Goal: Information Seeking & Learning: Check status

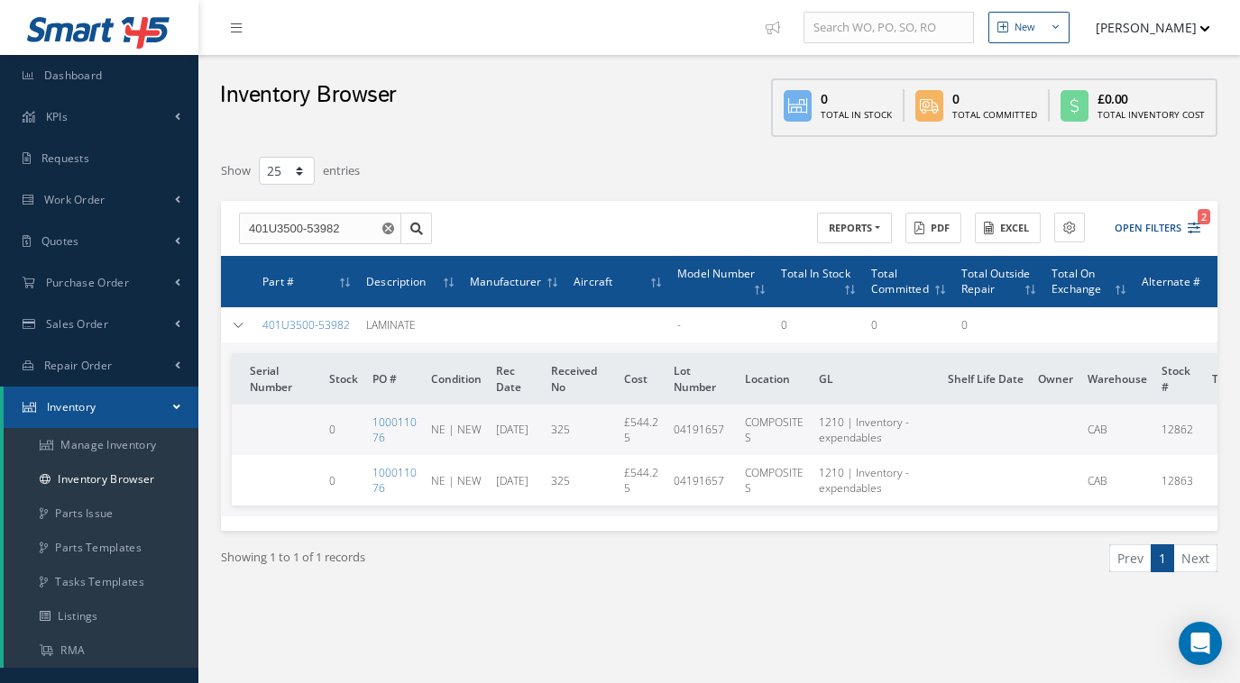
select select "25"
click at [83, 114] on link "KPIs" at bounding box center [99, 116] width 198 height 41
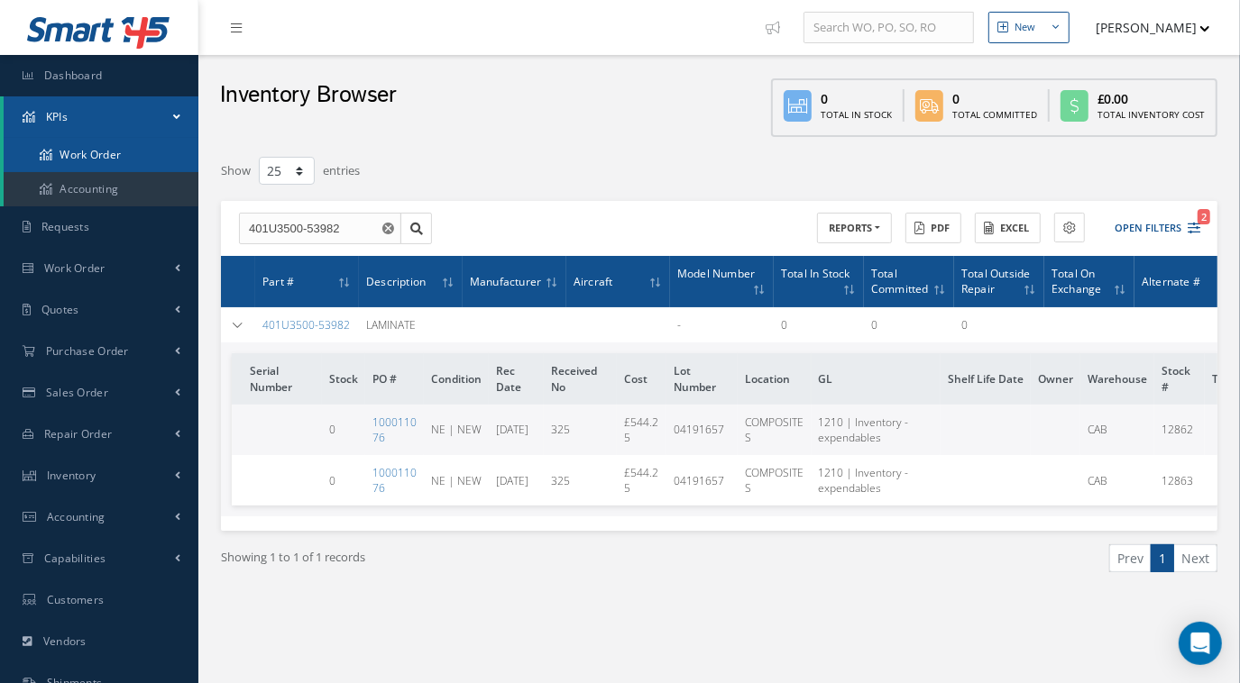
click at [105, 157] on link "Work Order" at bounding box center [101, 155] width 195 height 34
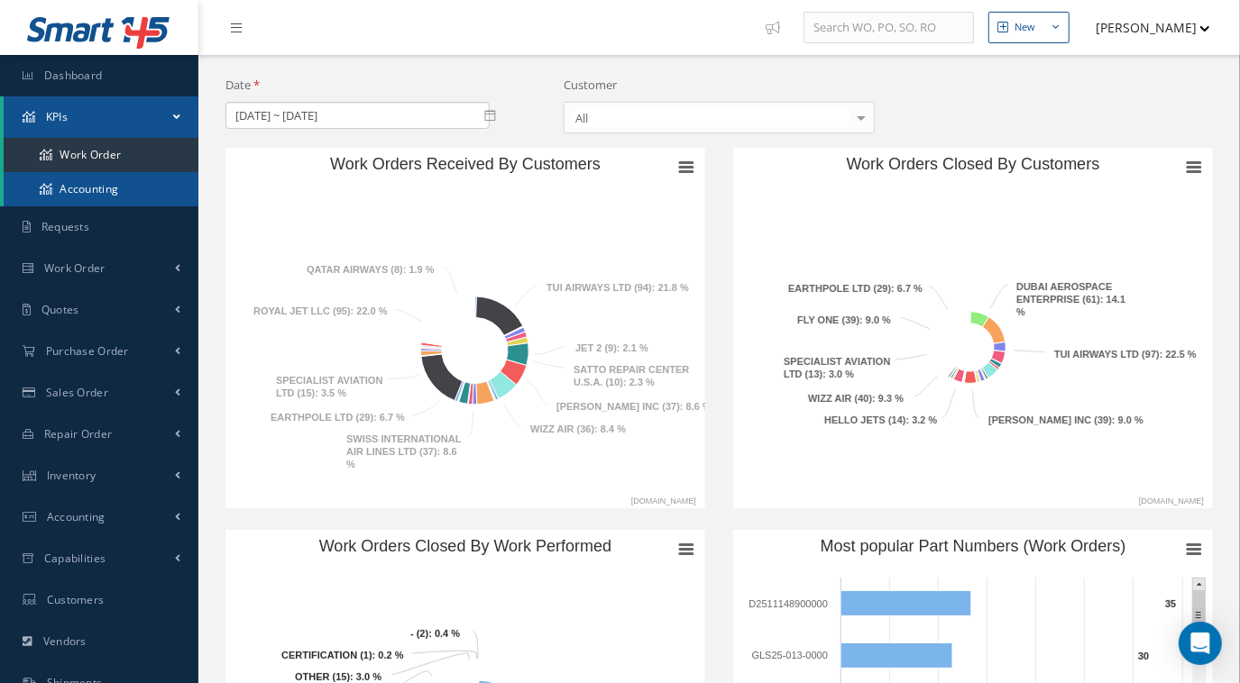
click at [102, 192] on link "Accounting" at bounding box center [101, 189] width 195 height 34
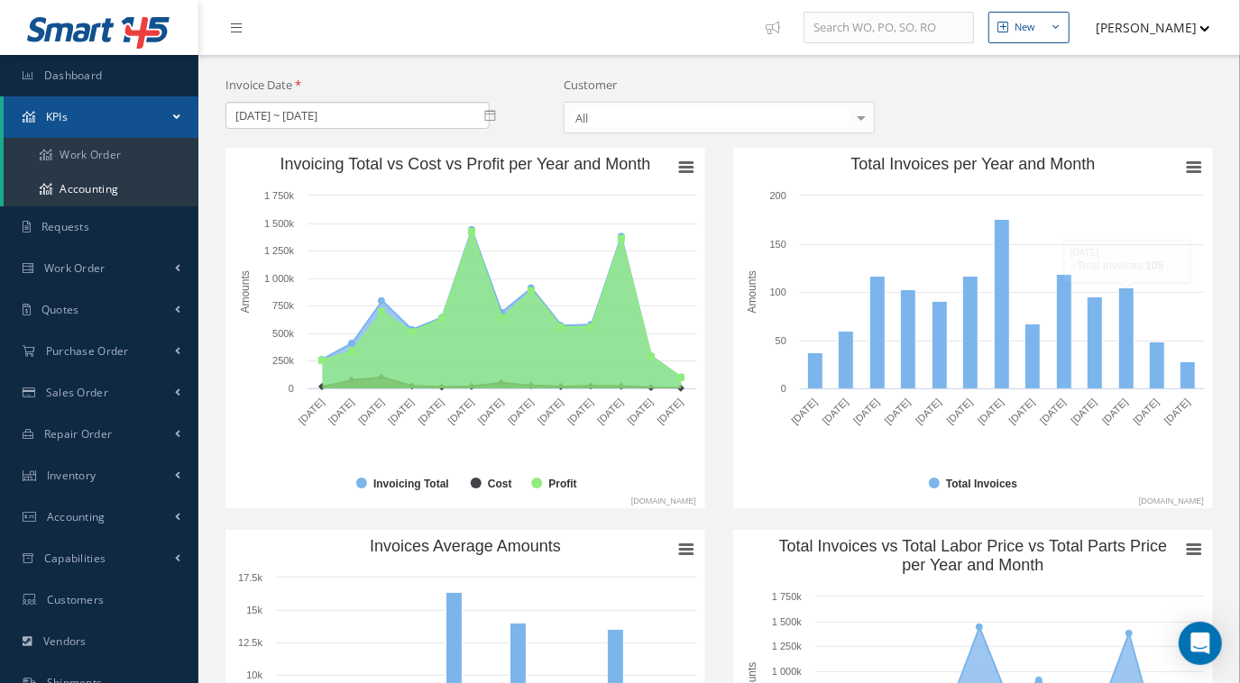
click at [1185, 31] on button "[PERSON_NAME]" at bounding box center [1144, 27] width 132 height 35
click at [988, 115] on div "Invoice Date 09/01/2024 ~ 09/09/2025 Customer All All 1ST CHOICE AEROSPACE 25 R…" at bounding box center [719, 112] width 1014 height 71
click at [88, 158] on link "Work Order" at bounding box center [101, 155] width 195 height 34
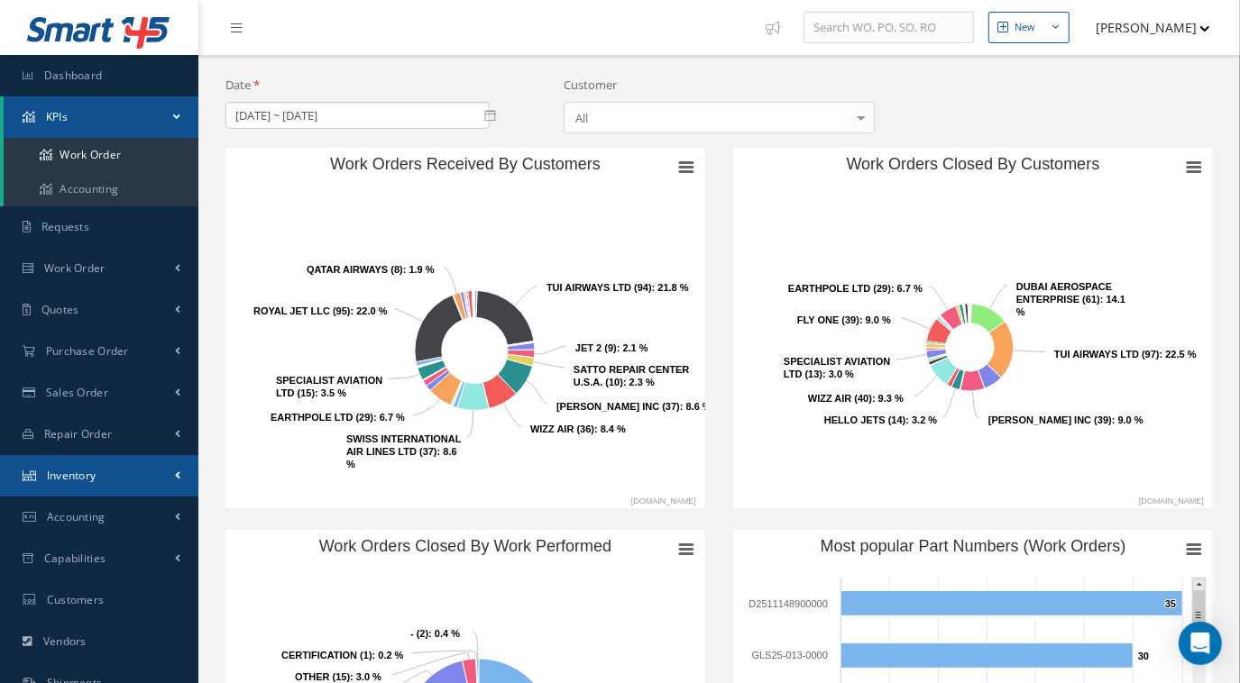
click at [119, 475] on link "Inventory" at bounding box center [99, 475] width 198 height 41
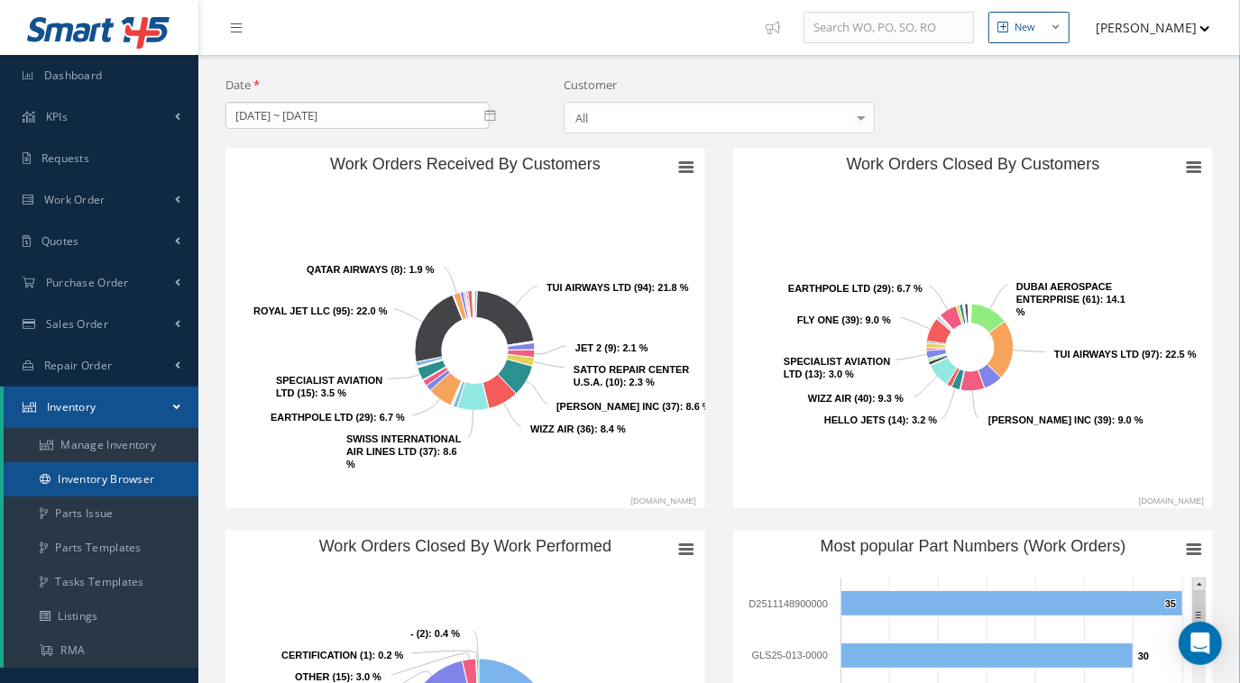
click at [123, 482] on link "Inventory Browser" at bounding box center [101, 480] width 195 height 34
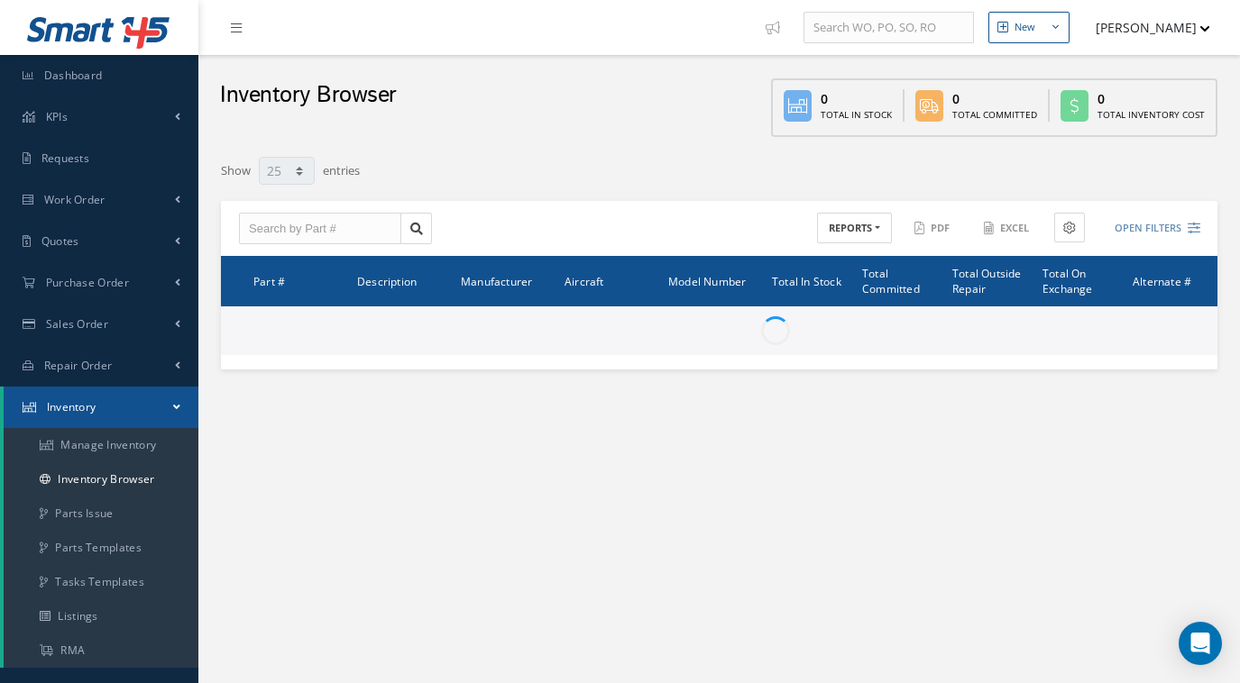
select select "25"
click at [329, 234] on input "text" at bounding box center [320, 229] width 162 height 32
paste input "C22502-571-313"
type input "C22502-571-313"
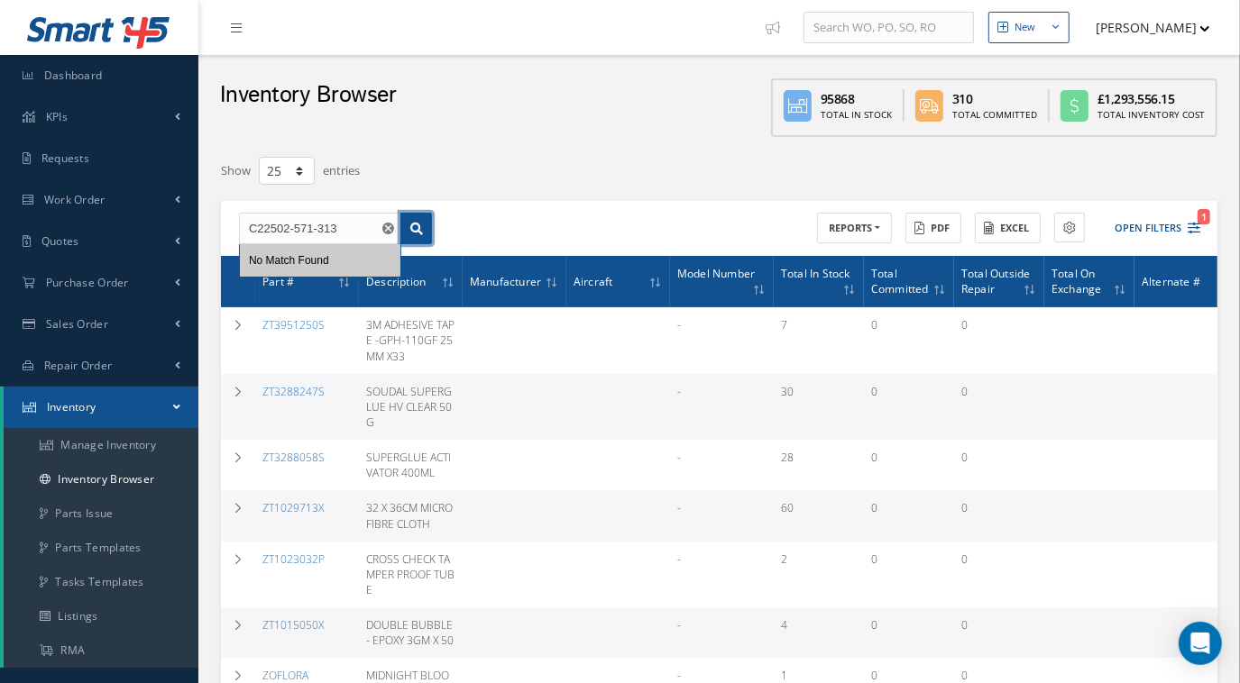
click at [425, 228] on link at bounding box center [416, 229] width 32 height 32
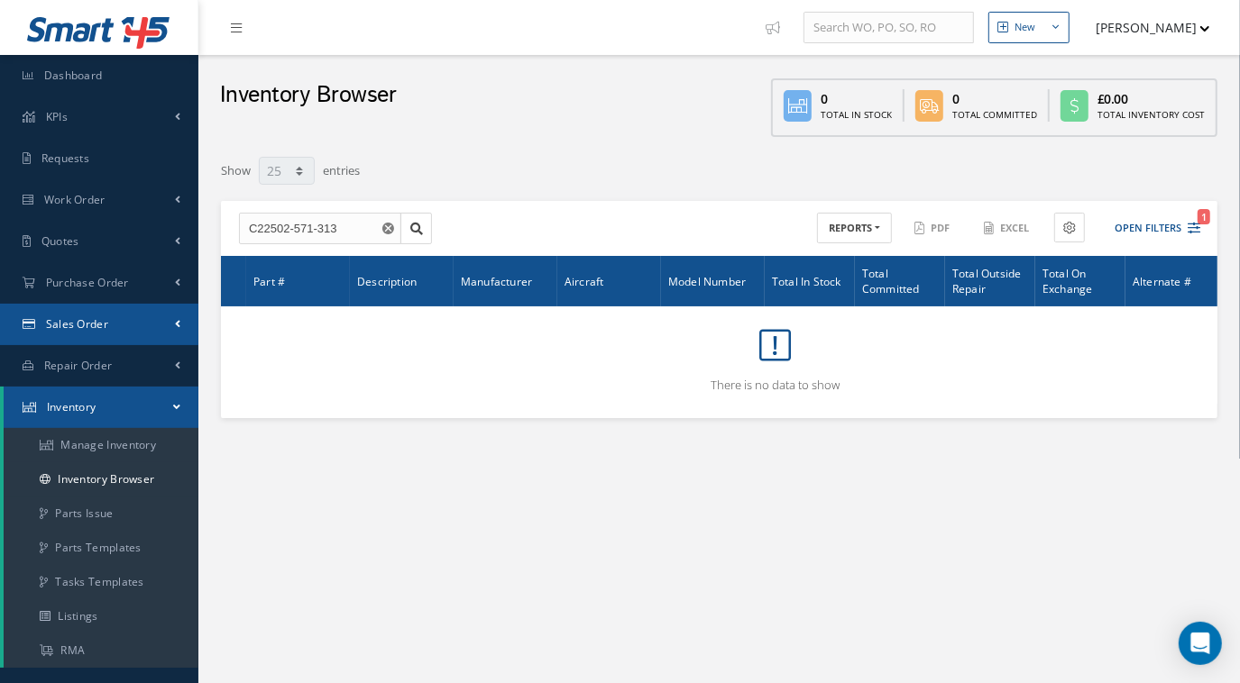
click at [165, 328] on link "Sales Order" at bounding box center [99, 324] width 198 height 41
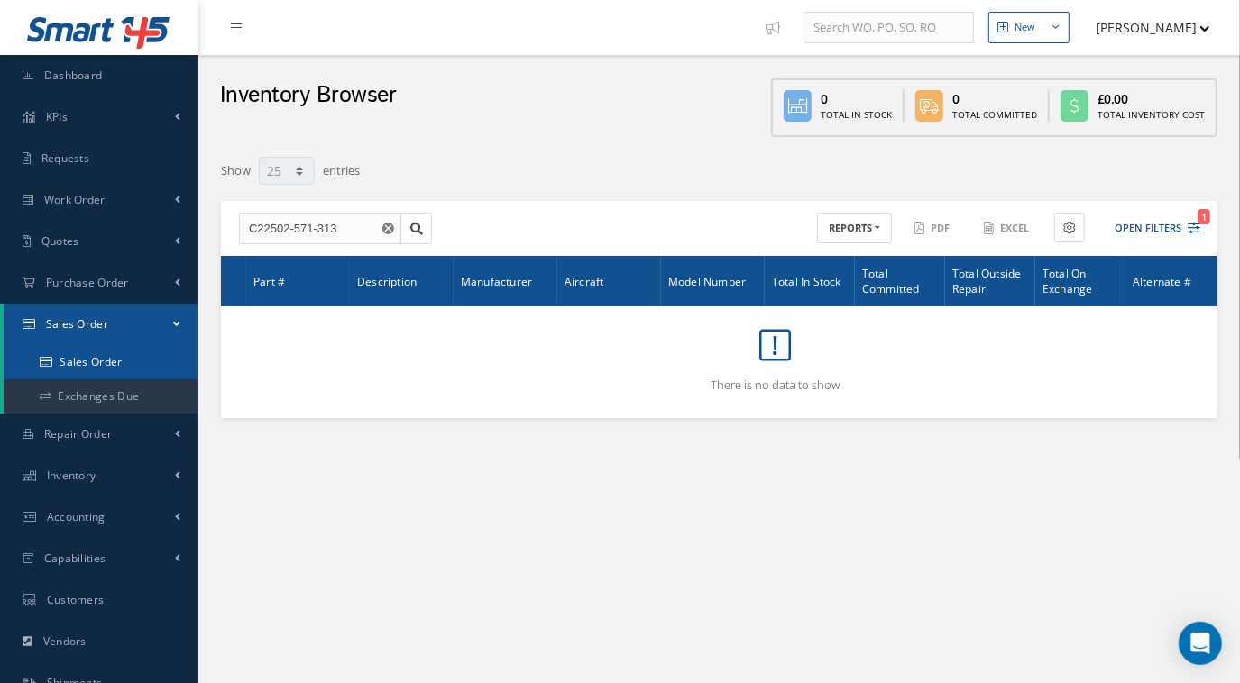
click at [142, 373] on link "Sales Order" at bounding box center [101, 362] width 195 height 34
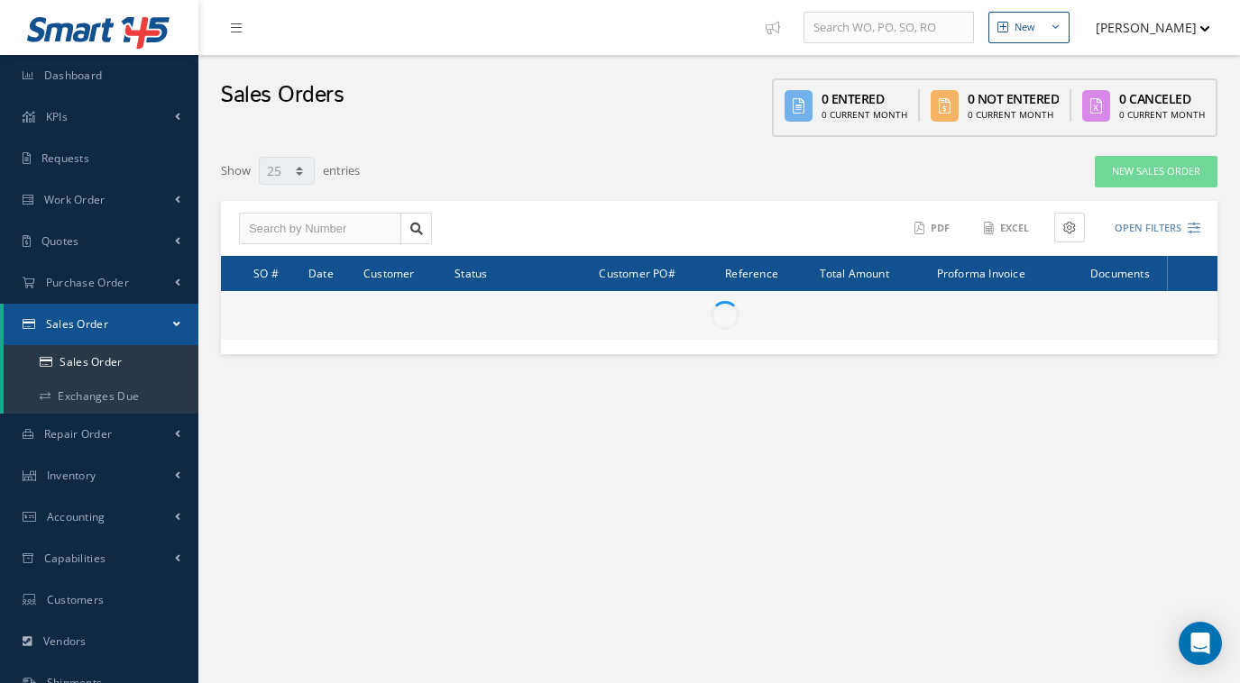
select select "25"
click at [1188, 215] on button "Open Filters" at bounding box center [1149, 229] width 102 height 30
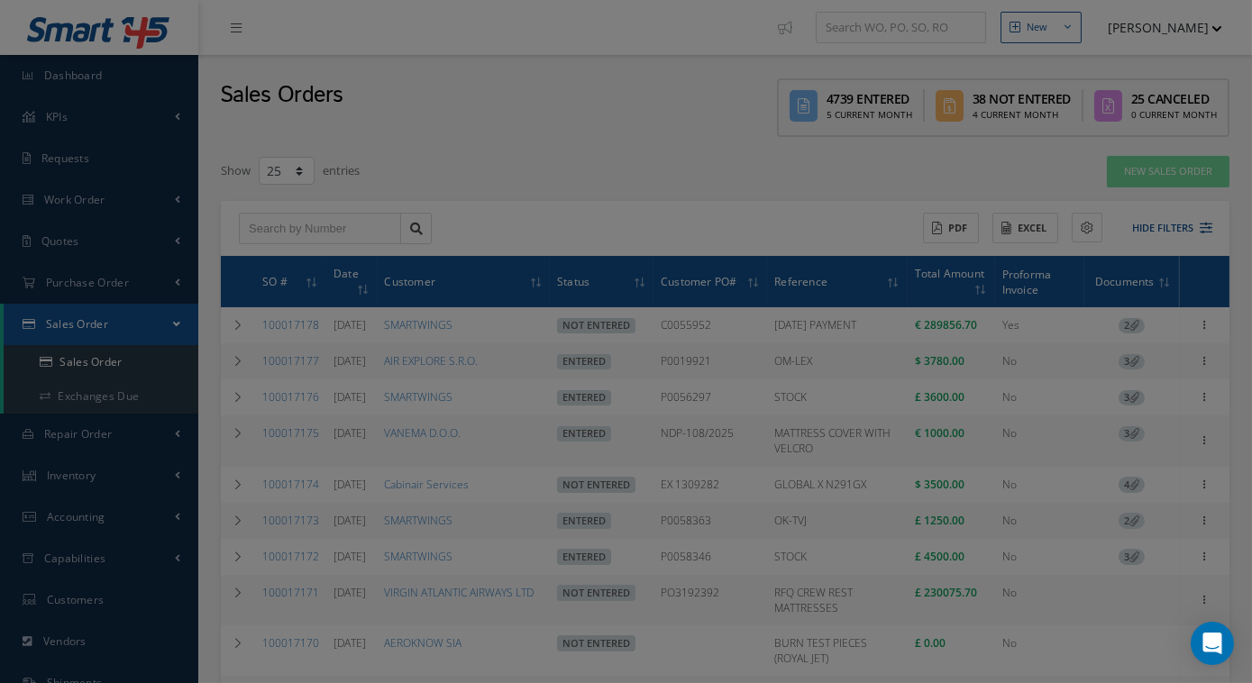
click at [1165, 225] on div "SO # Customer Name Select All Status All Status Entered Not Entered Canceled No…" at bounding box center [1005, 322] width 478 height 483
click at [869, 135] on div "All Status" at bounding box center [885, 151] width 212 height 32
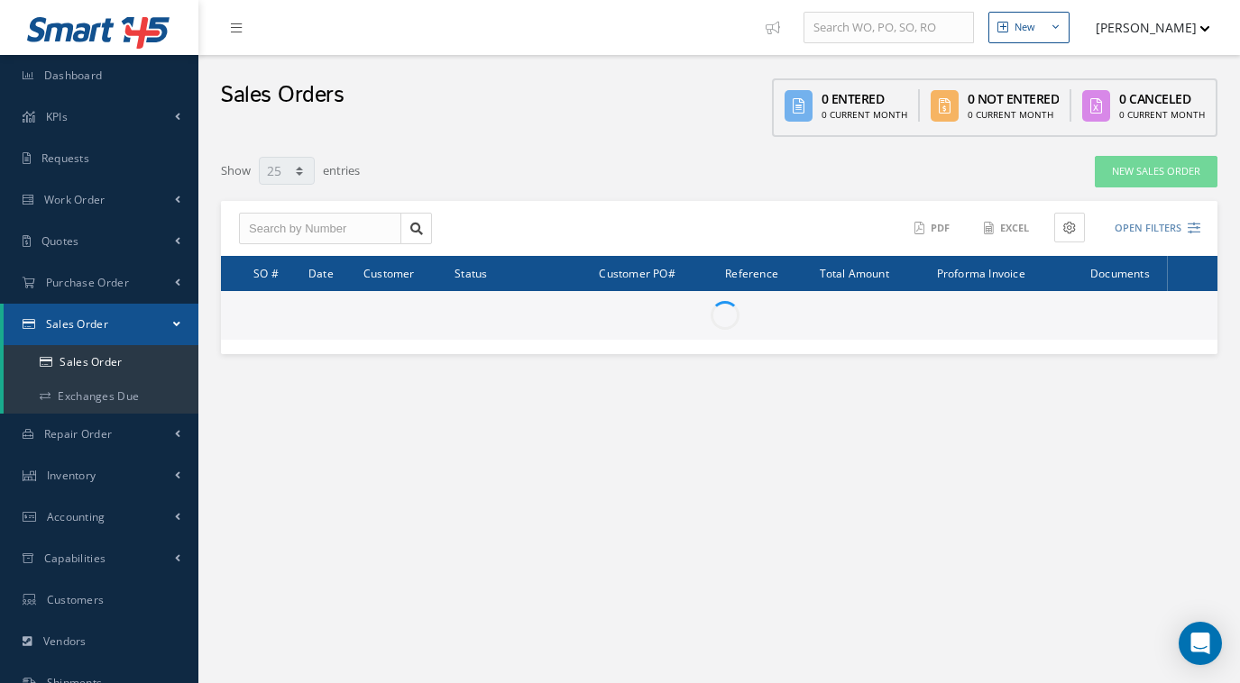
select select "25"
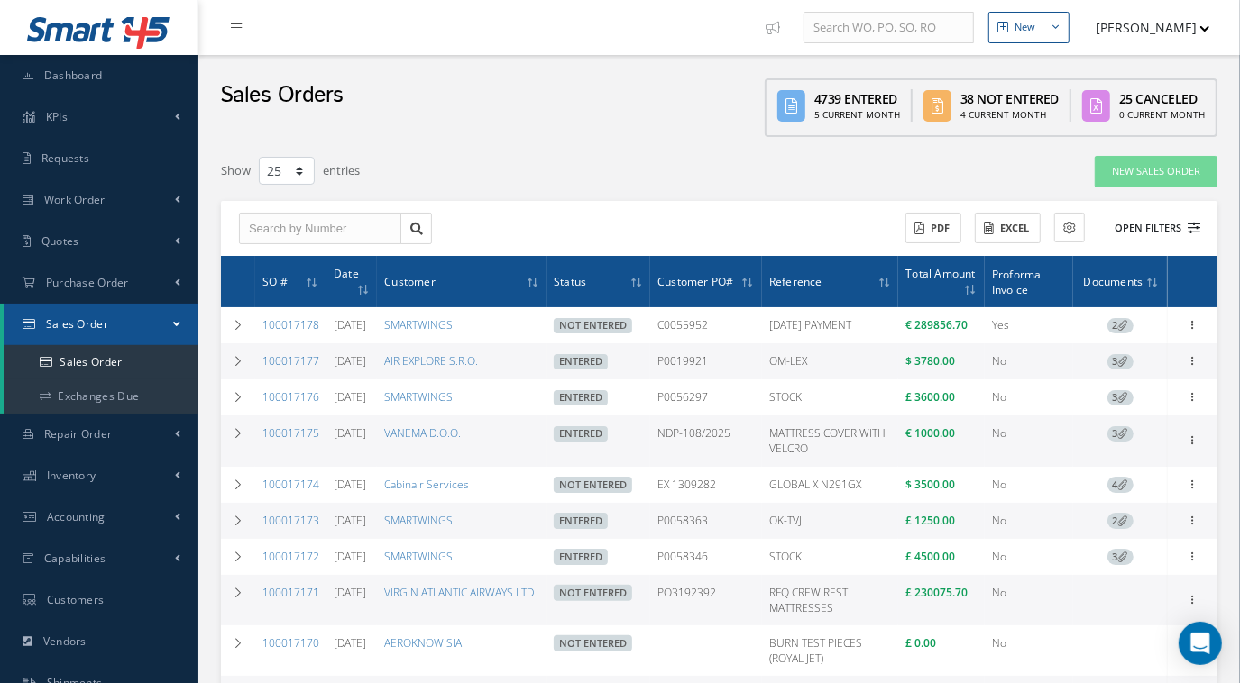
click at [1179, 224] on button "Open Filters" at bounding box center [1149, 229] width 102 height 30
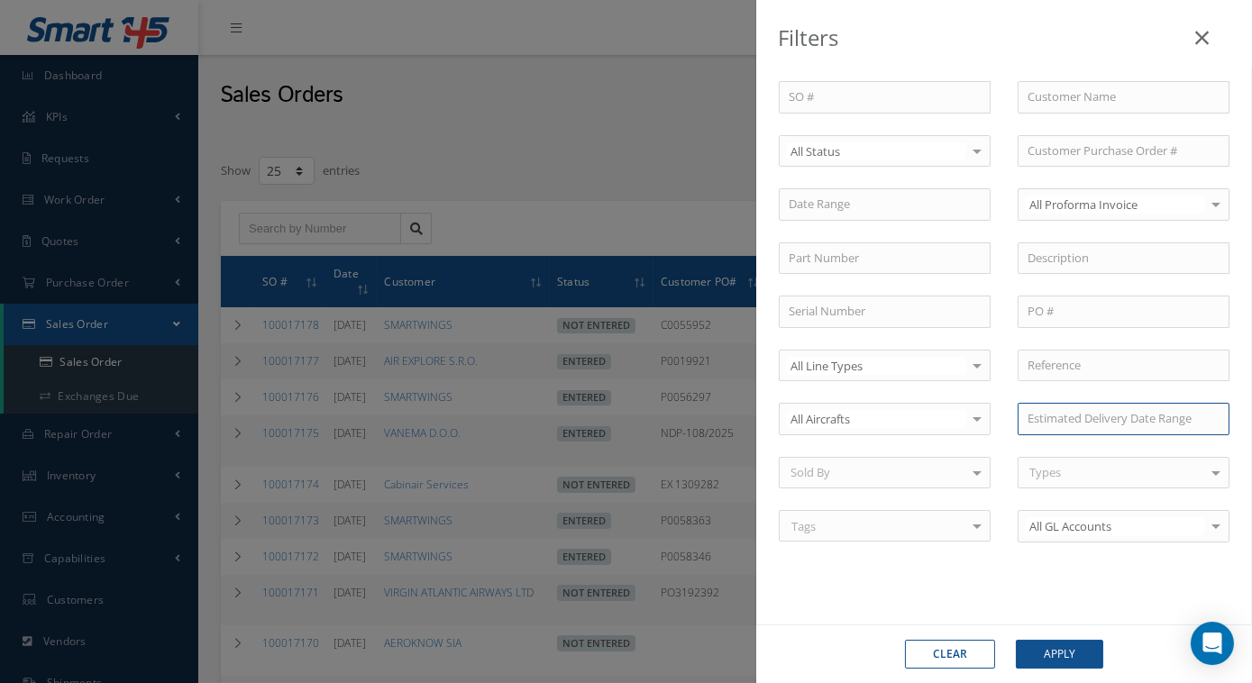
click at [1069, 413] on input at bounding box center [1124, 419] width 212 height 32
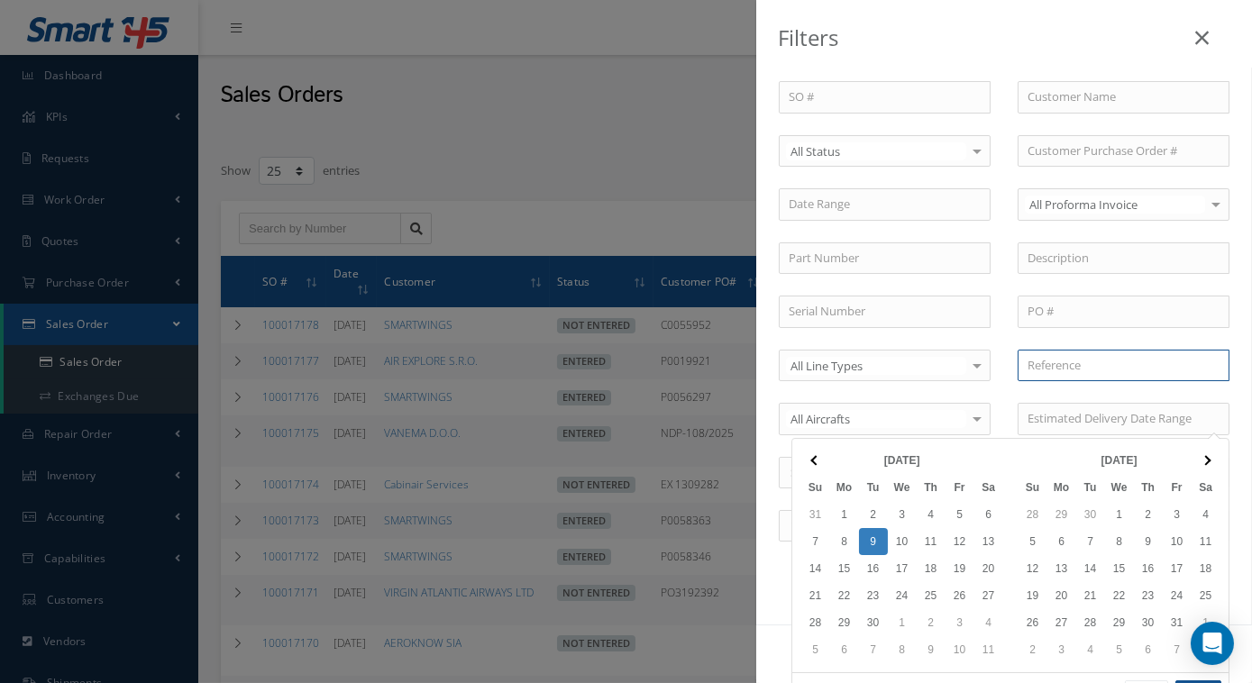
click at [1086, 355] on input "text" at bounding box center [1124, 366] width 212 height 32
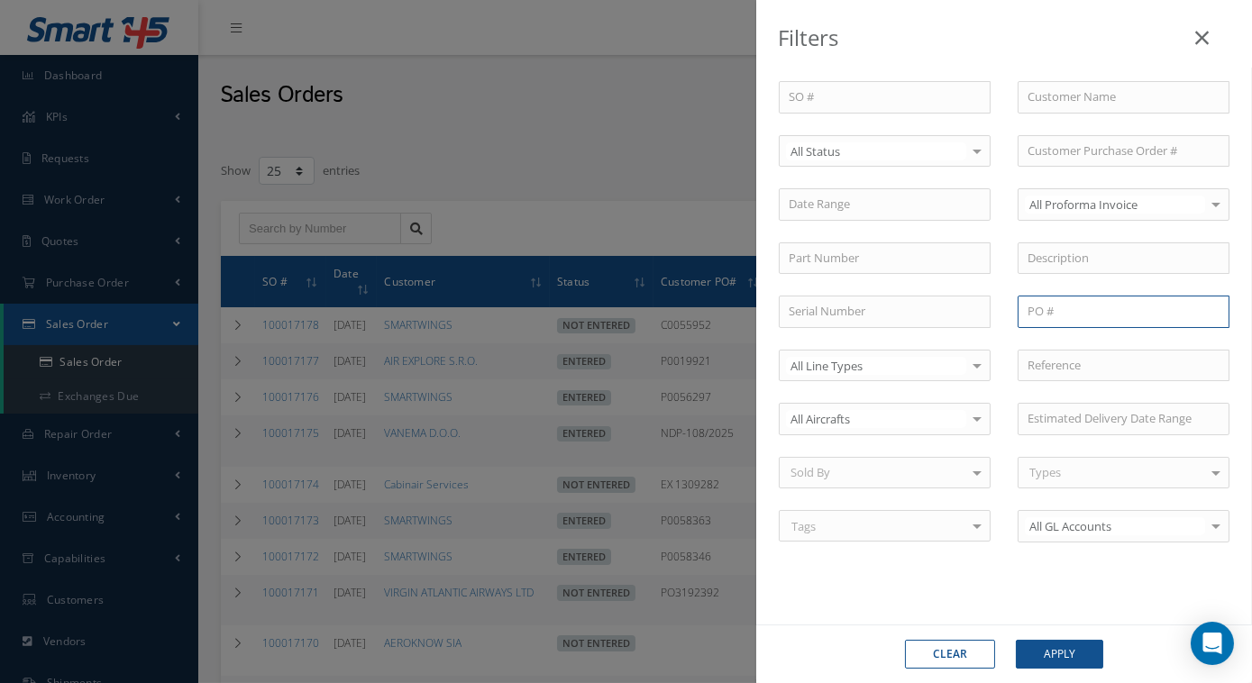
click at [1059, 318] on input "text" at bounding box center [1124, 312] width 212 height 32
click at [1075, 246] on input "text" at bounding box center [1124, 259] width 212 height 32
click at [1064, 102] on input "text" at bounding box center [1124, 97] width 212 height 32
type input "smartwings"
click at [1016, 640] on button "Apply" at bounding box center [1059, 654] width 87 height 29
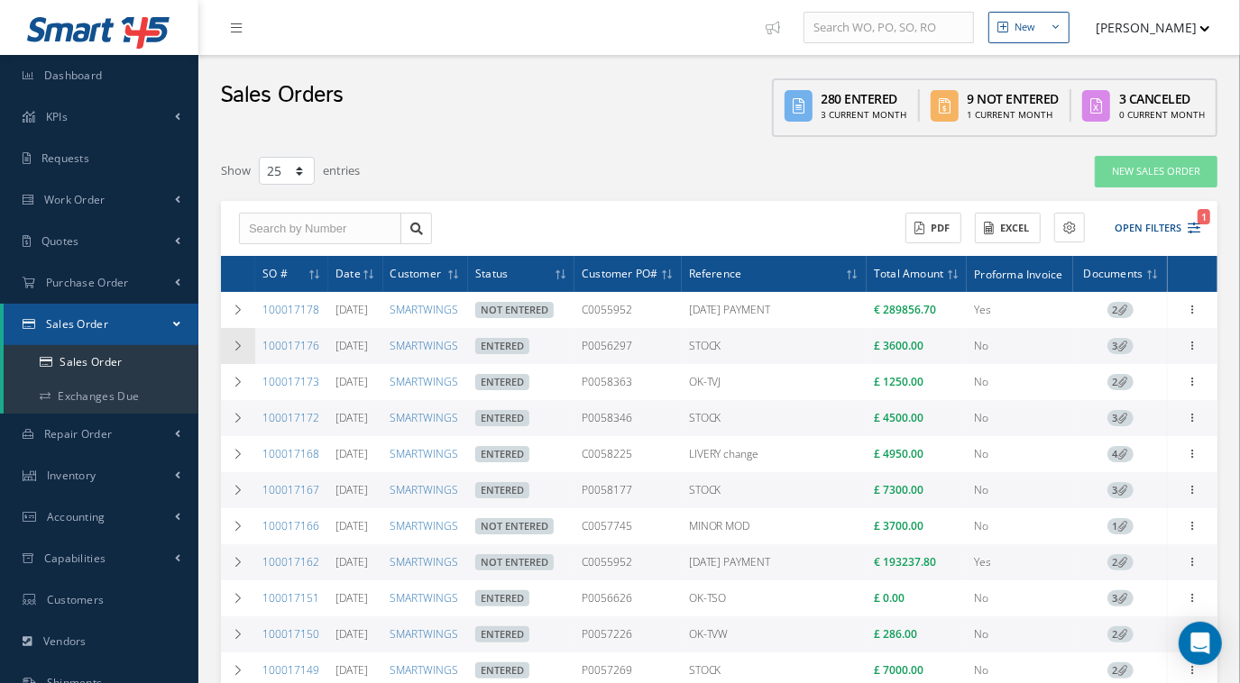
click at [250, 348] on td at bounding box center [238, 346] width 34 height 36
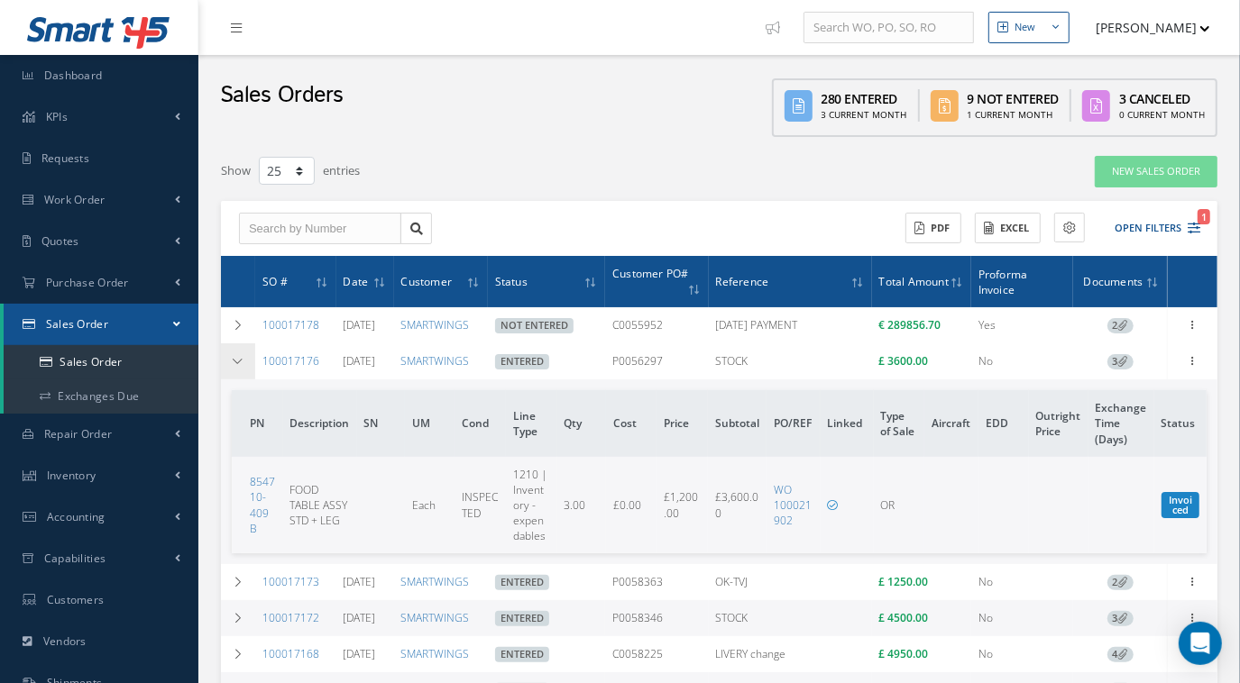
click at [241, 356] on icon at bounding box center [238, 361] width 13 height 11
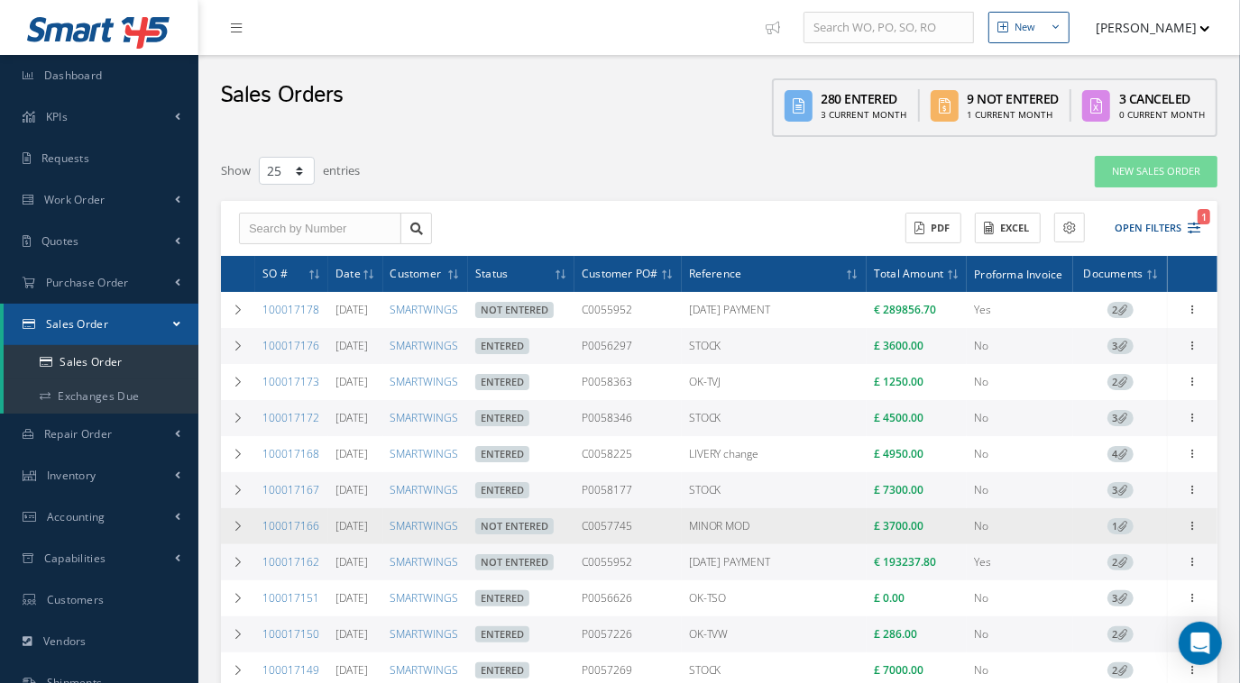
drag, startPoint x: 318, startPoint y: 530, endPoint x: 261, endPoint y: 531, distance: 56.8
click at [261, 531] on td "100017166" at bounding box center [291, 527] width 73 height 36
copy link "100017166"
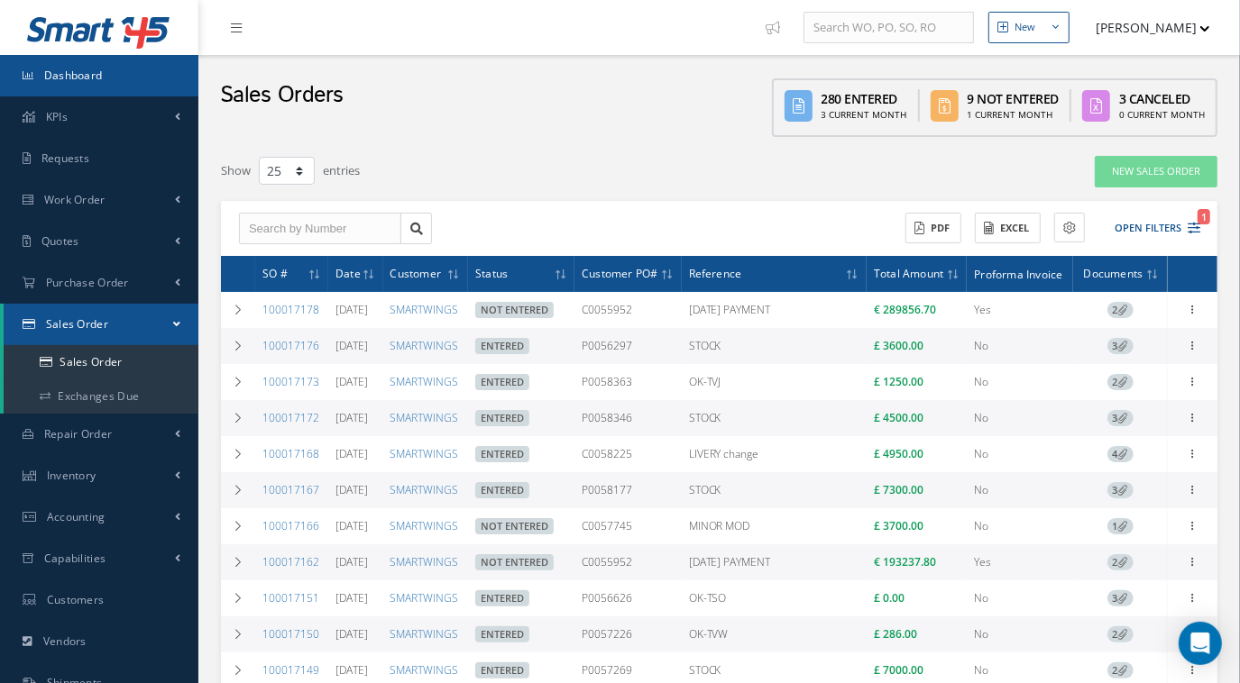
click at [118, 75] on link "Dashboard" at bounding box center [99, 75] width 198 height 41
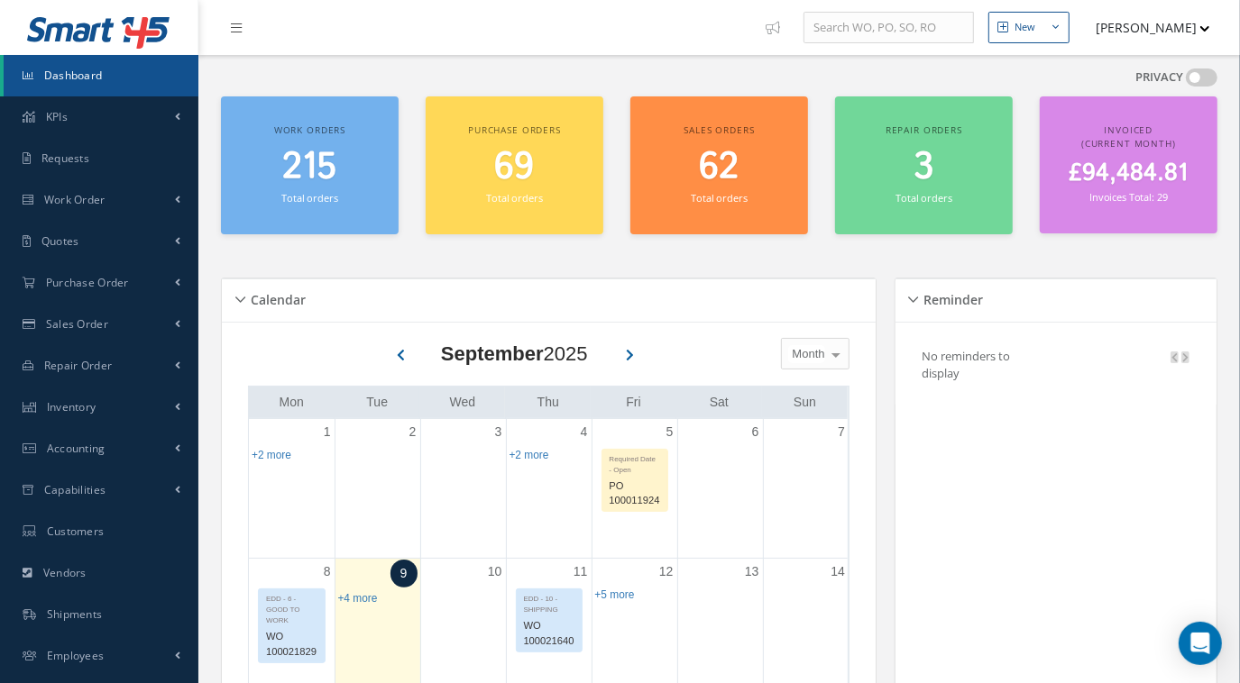
click at [1163, 151] on div "Invoiced (Current Month) £94,484.81 Invoices Total: 29" at bounding box center [1129, 164] width 178 height 137
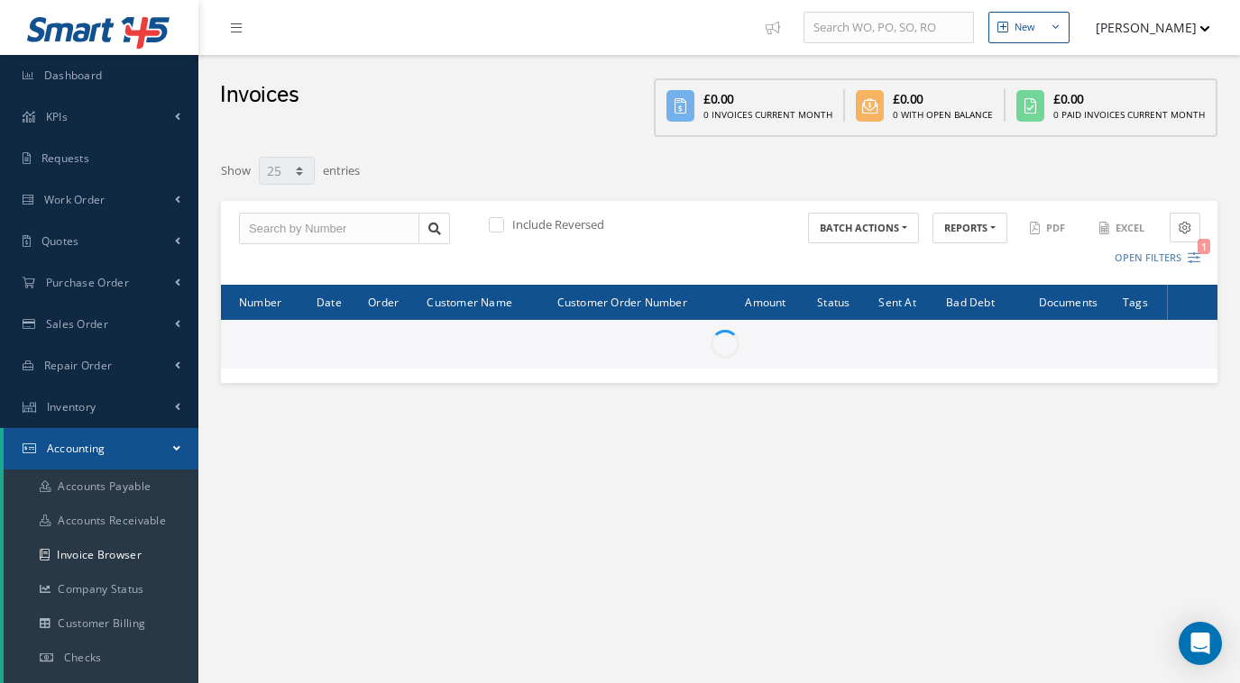
select select "25"
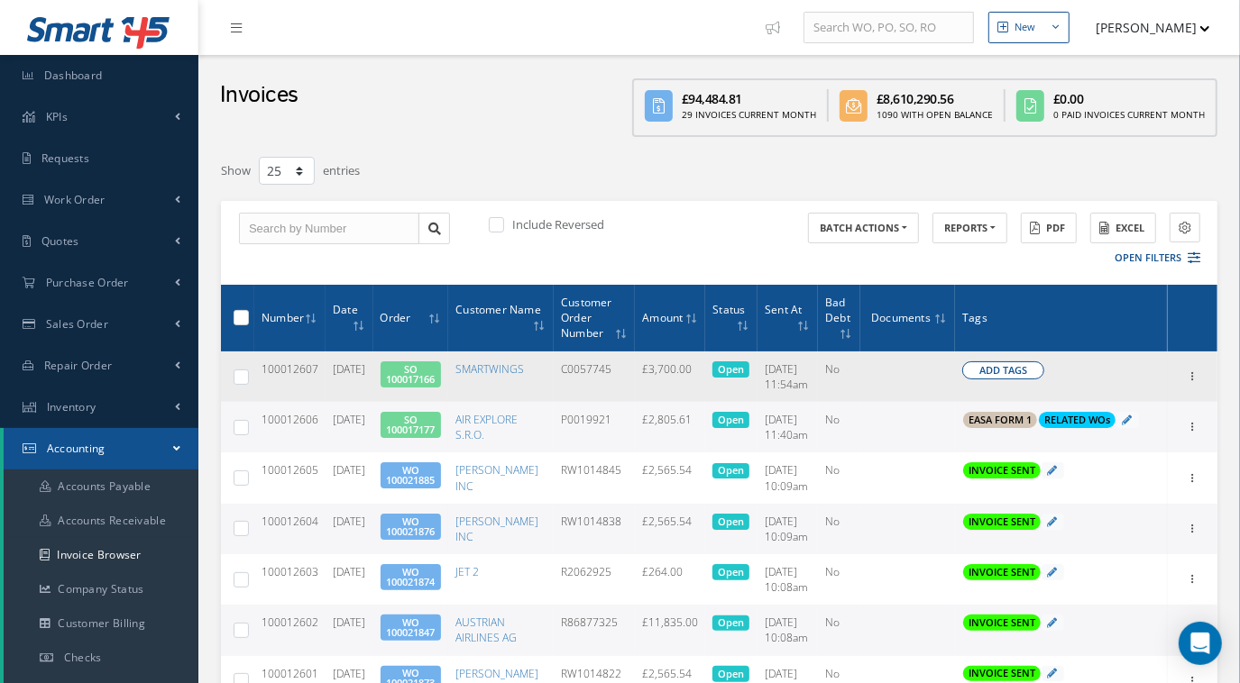
click at [1021, 371] on span "Add Tags" at bounding box center [1003, 370] width 48 height 15
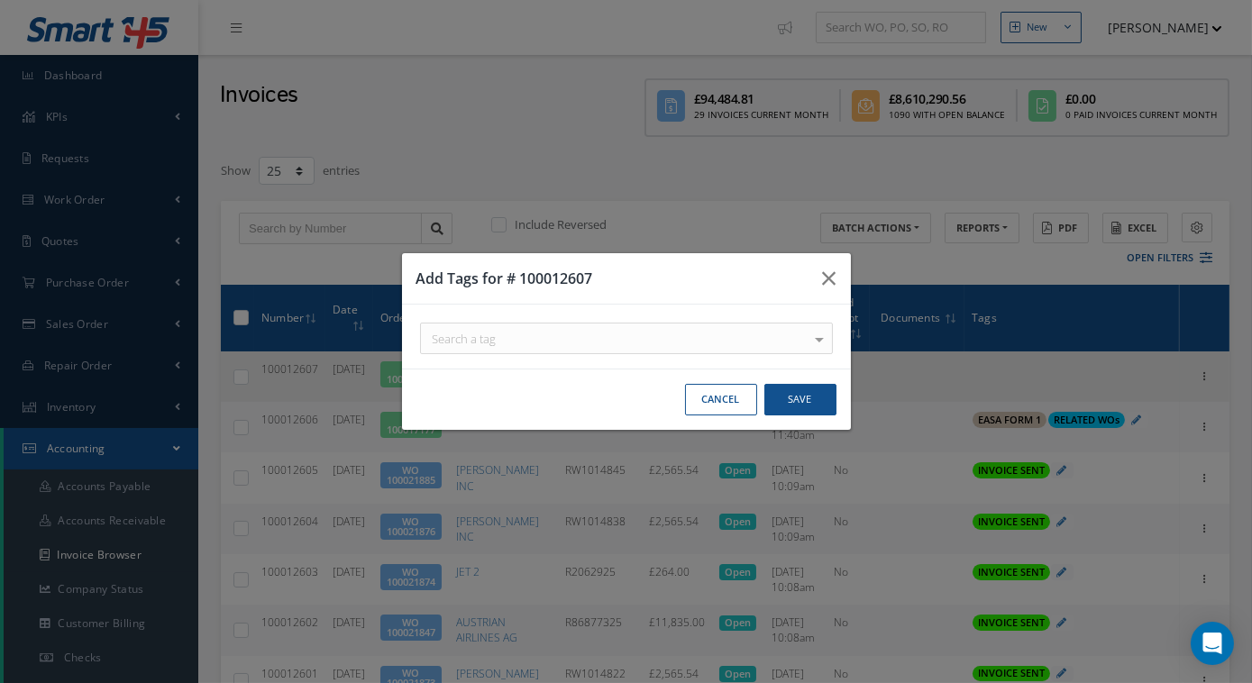
click at [760, 347] on div "Search a tag" at bounding box center [626, 339] width 413 height 32
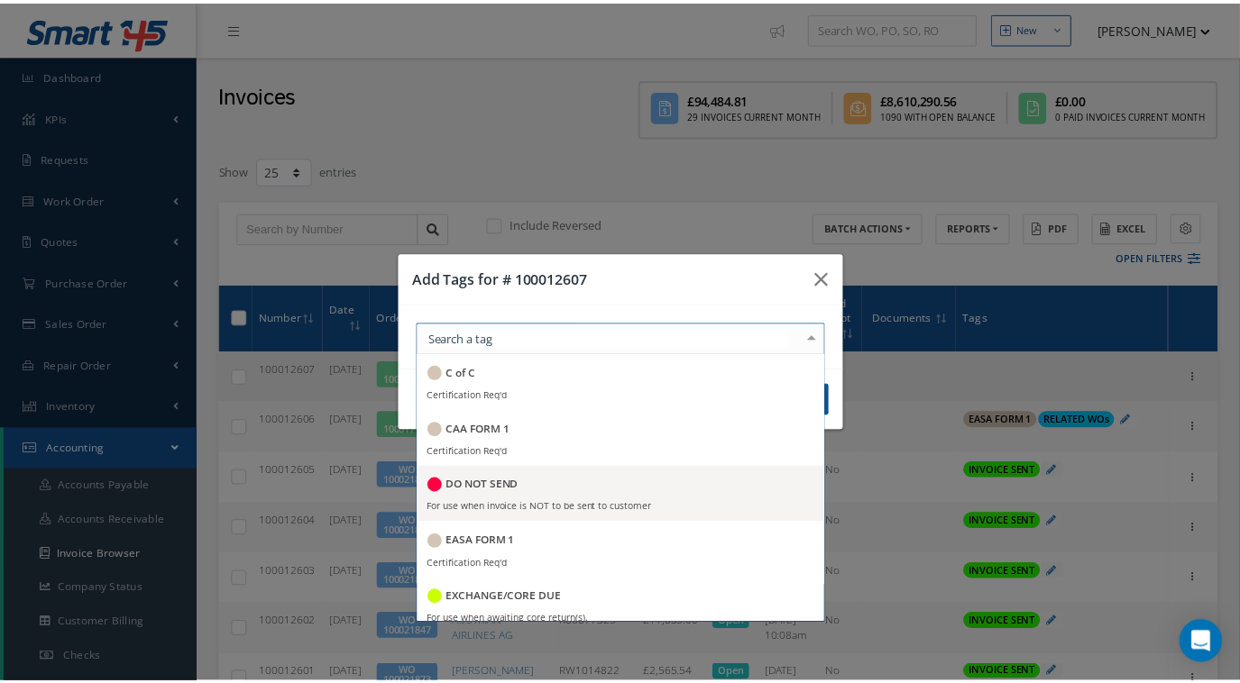
scroll to position [350, 0]
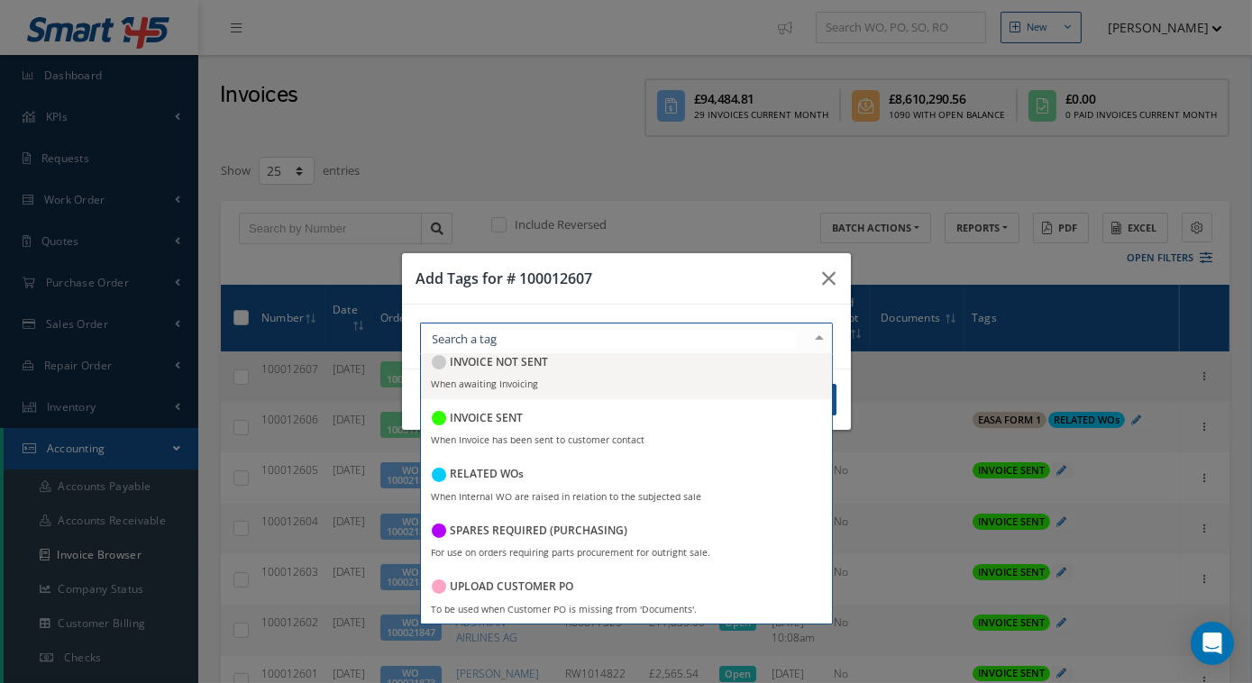
click at [550, 376] on span "INVOICE NOT SENT When awaiting Invoicing" at bounding box center [626, 372] width 411 height 56
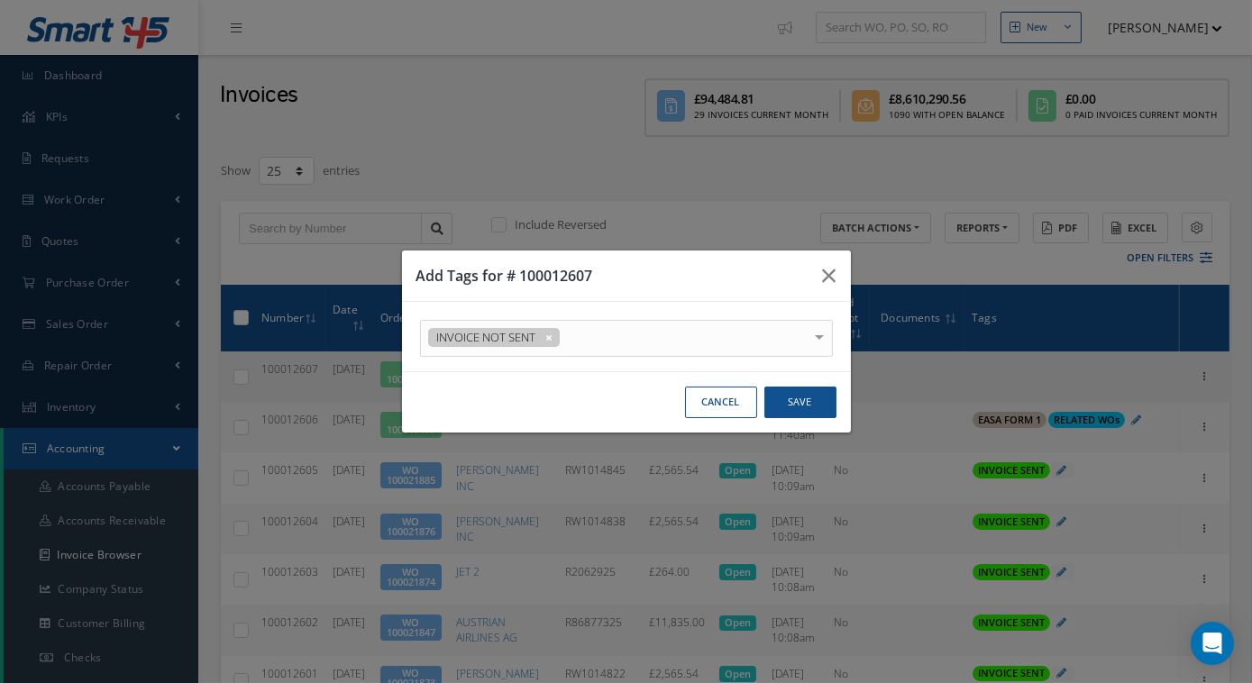
click at [845, 333] on div "INVOICE NOT SENT C of C Certification Req'd CAA FORM 1 Certification Req'd DO N…" at bounding box center [627, 338] width 440 height 37
click at [807, 407] on button "Save" at bounding box center [801, 403] width 72 height 32
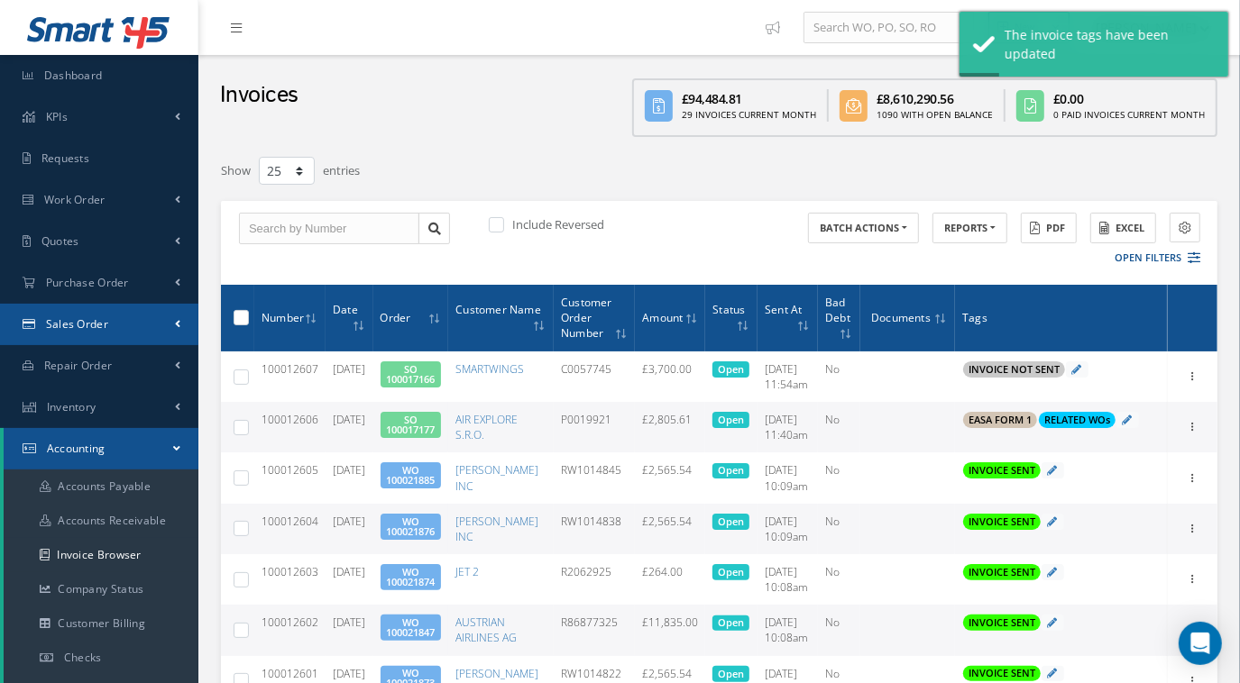
click at [156, 322] on link "Sales Order" at bounding box center [99, 324] width 198 height 41
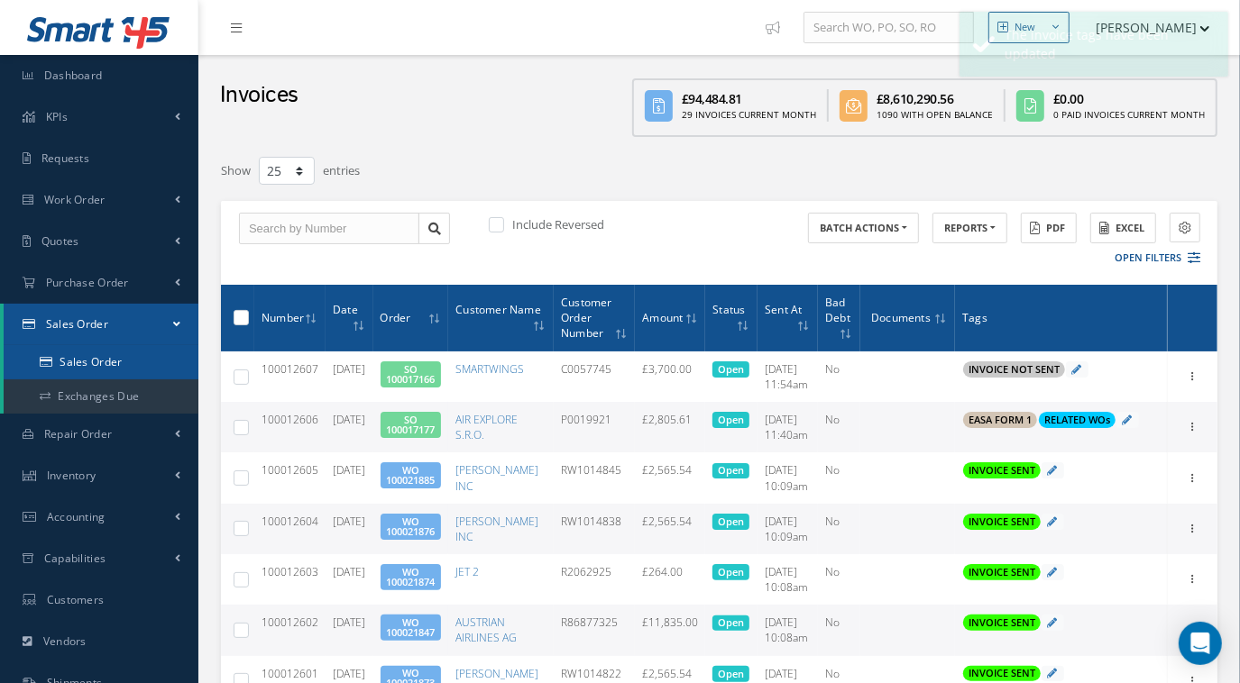
click at [160, 357] on link "Sales Order" at bounding box center [101, 362] width 195 height 34
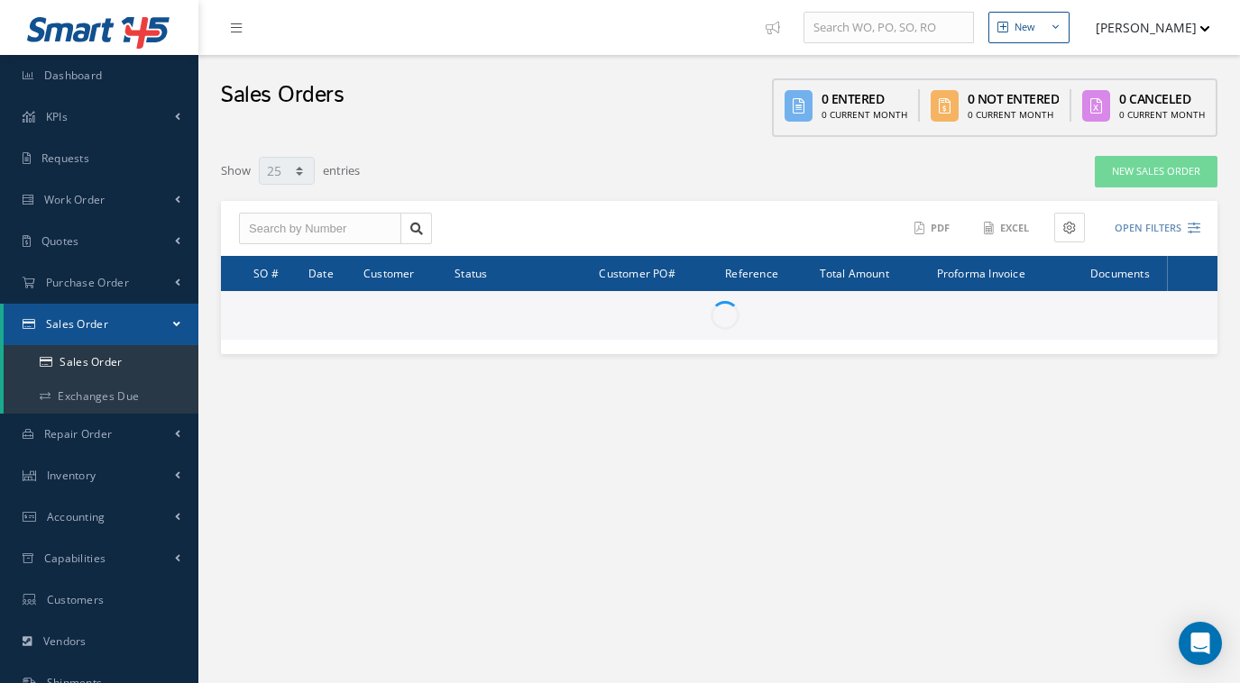
select select "25"
click at [1200, 231] on div "ACTIONS Receive Payments None No elements found. List is empty. Amount Received…" at bounding box center [963, 229] width 487 height 32
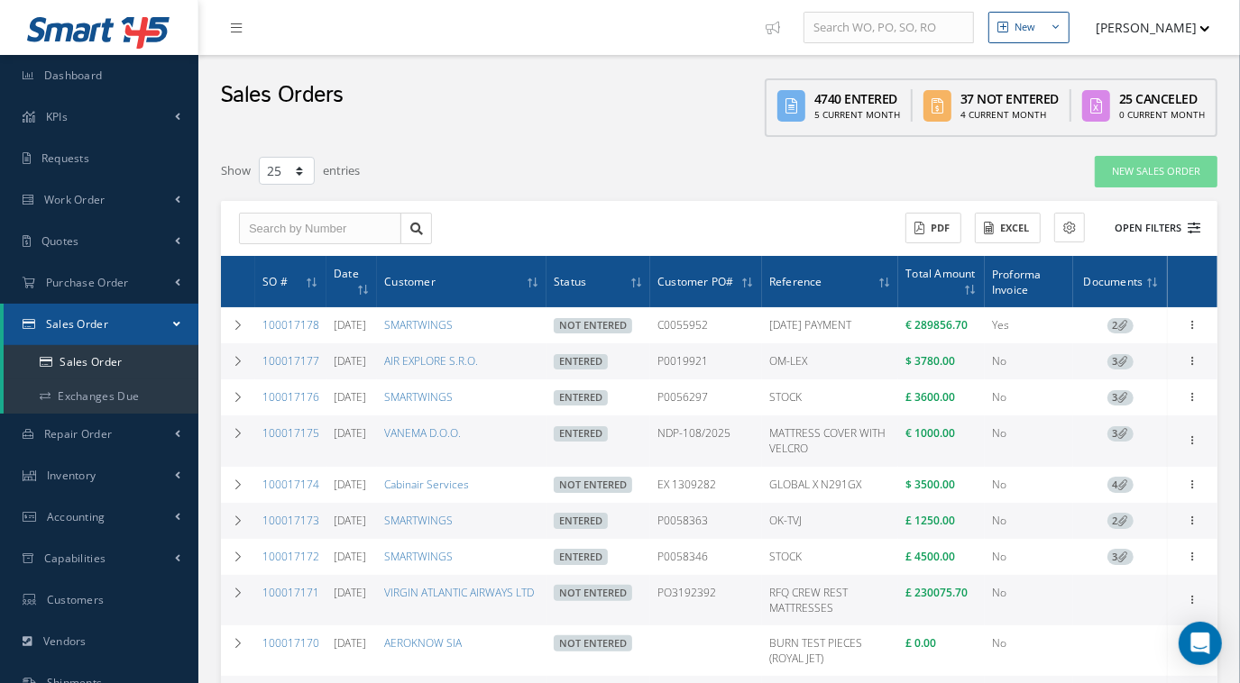
click at [1169, 233] on button "Open Filters" at bounding box center [1149, 229] width 102 height 30
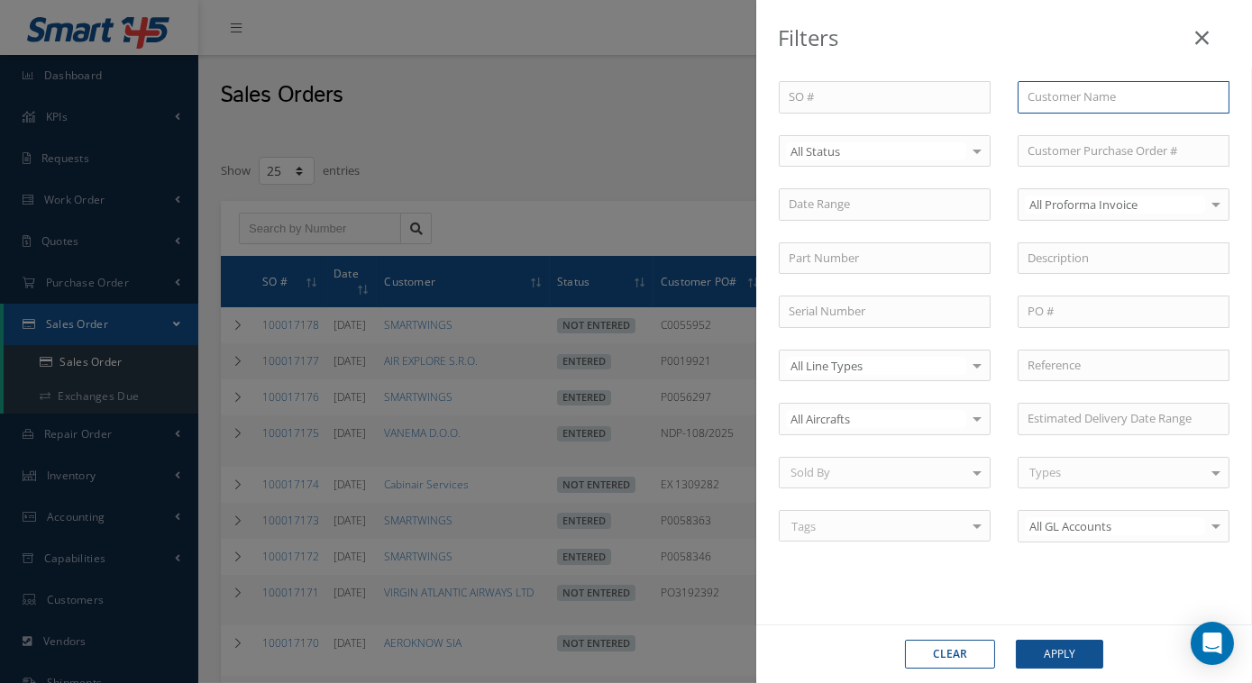
click at [1068, 105] on input "text" at bounding box center [1124, 97] width 212 height 32
click at [1088, 106] on input "virgin" at bounding box center [1124, 97] width 212 height 32
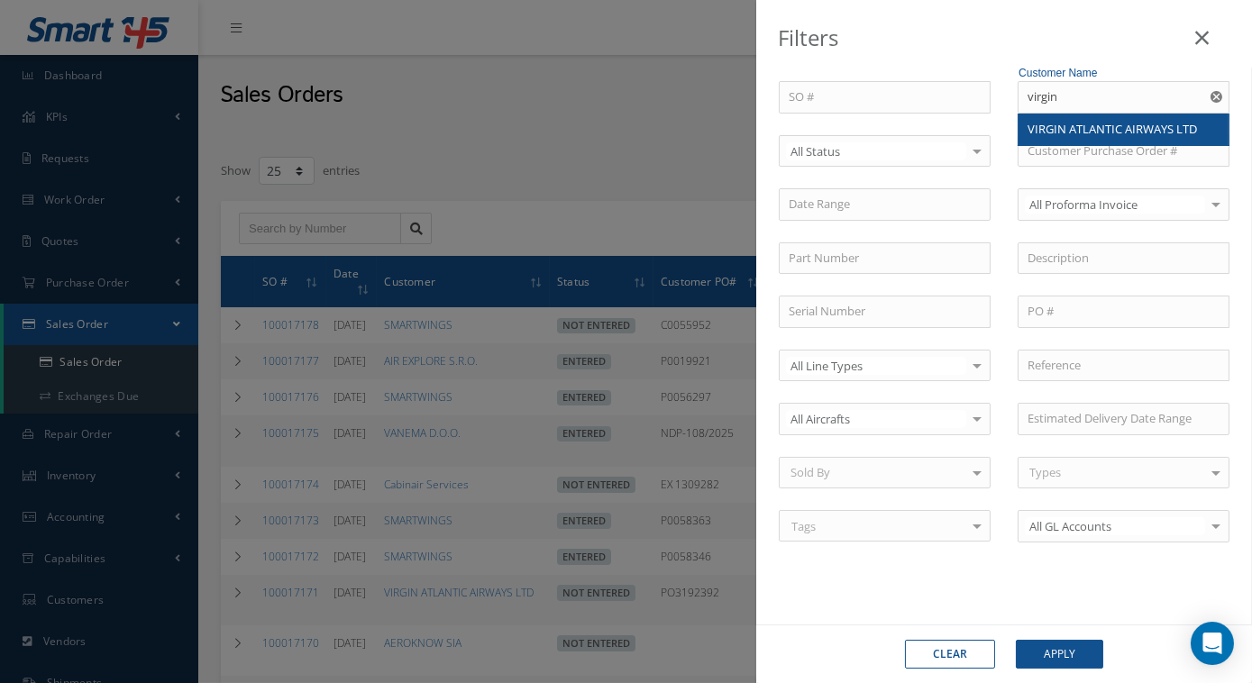
click at [1086, 127] on span "VIRGIN ATLANTIC AIRWAYS LTD" at bounding box center [1113, 129] width 170 height 16
type input "VIRGIN ATLANTIC AIRWAYS LTD"
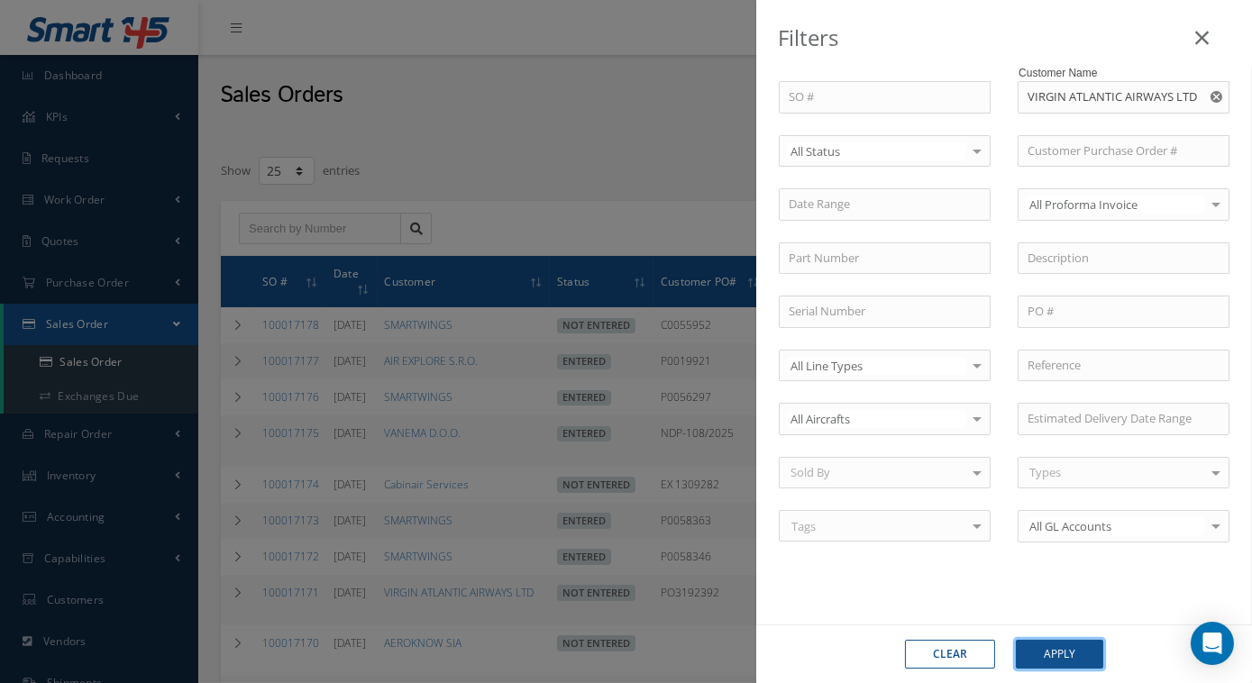
click at [1049, 655] on button "Apply" at bounding box center [1059, 654] width 87 height 29
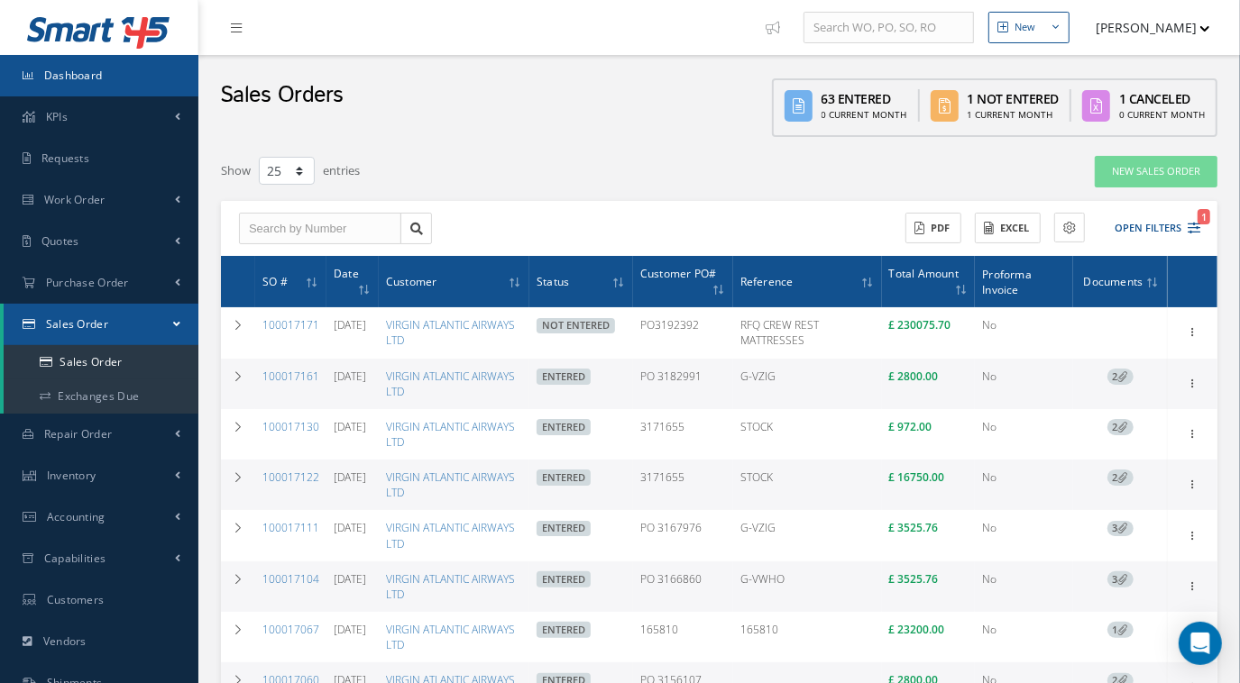
click at [120, 71] on link "Dashboard" at bounding box center [99, 75] width 198 height 41
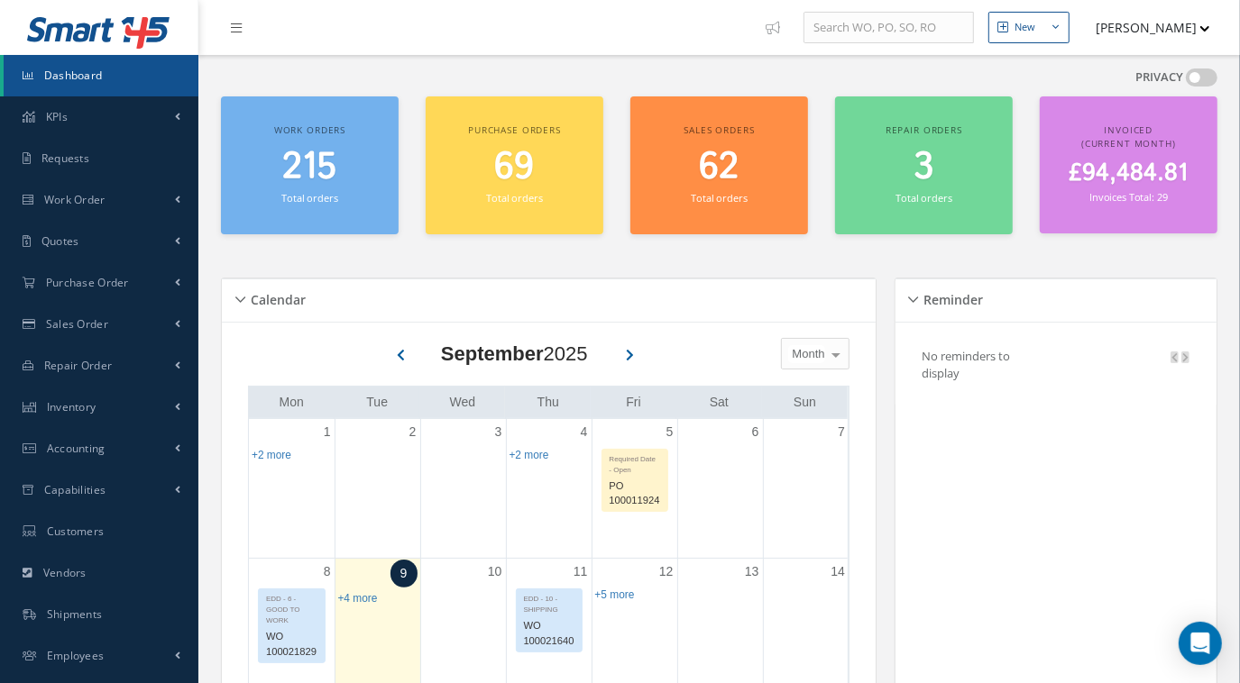
click at [314, 174] on span "215" at bounding box center [310, 167] width 54 height 51
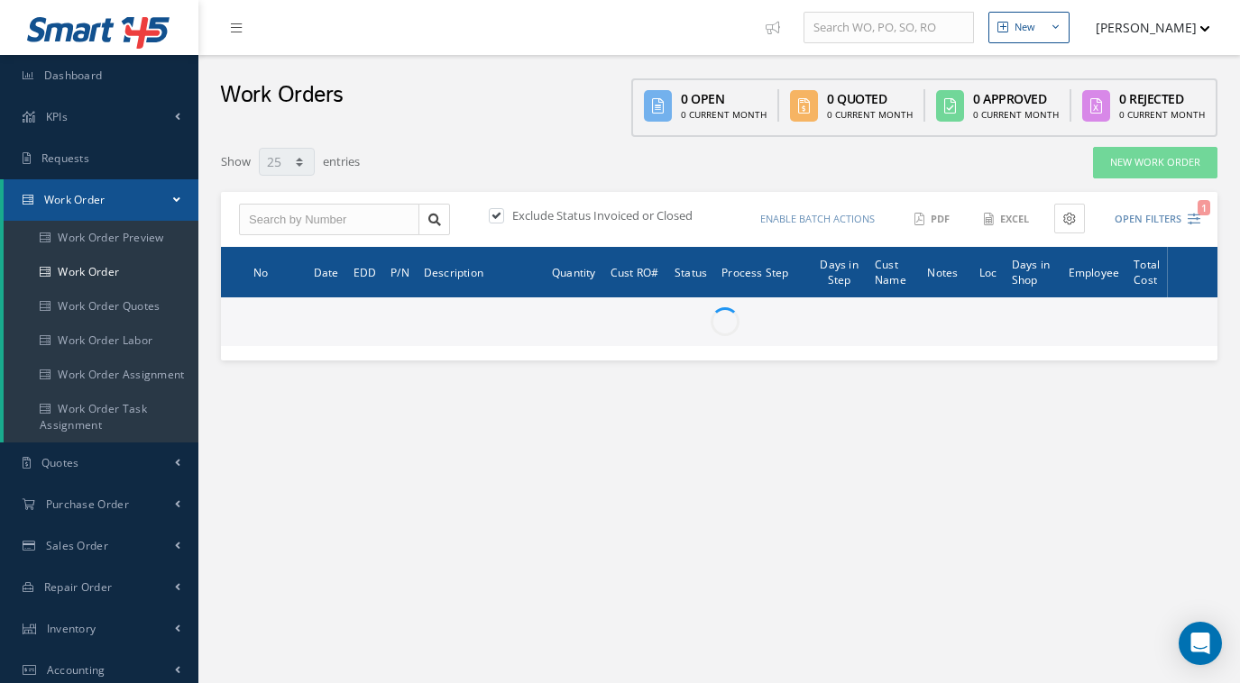
select select "25"
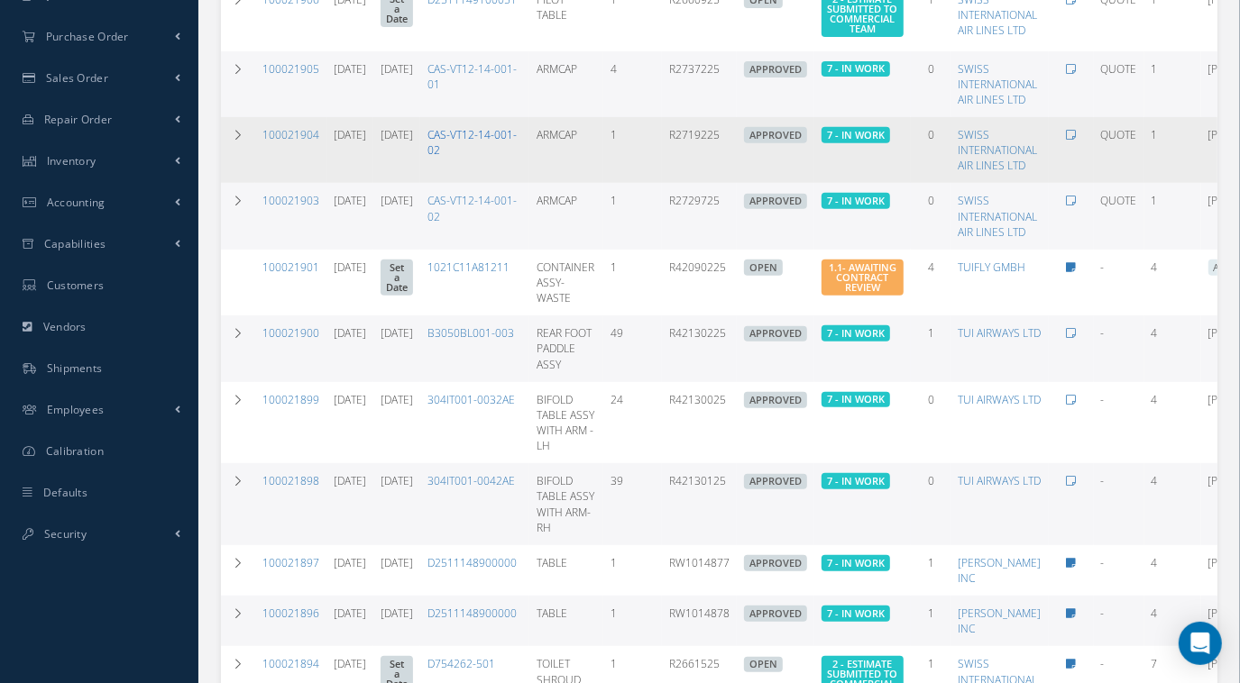
scroll to position [463, 0]
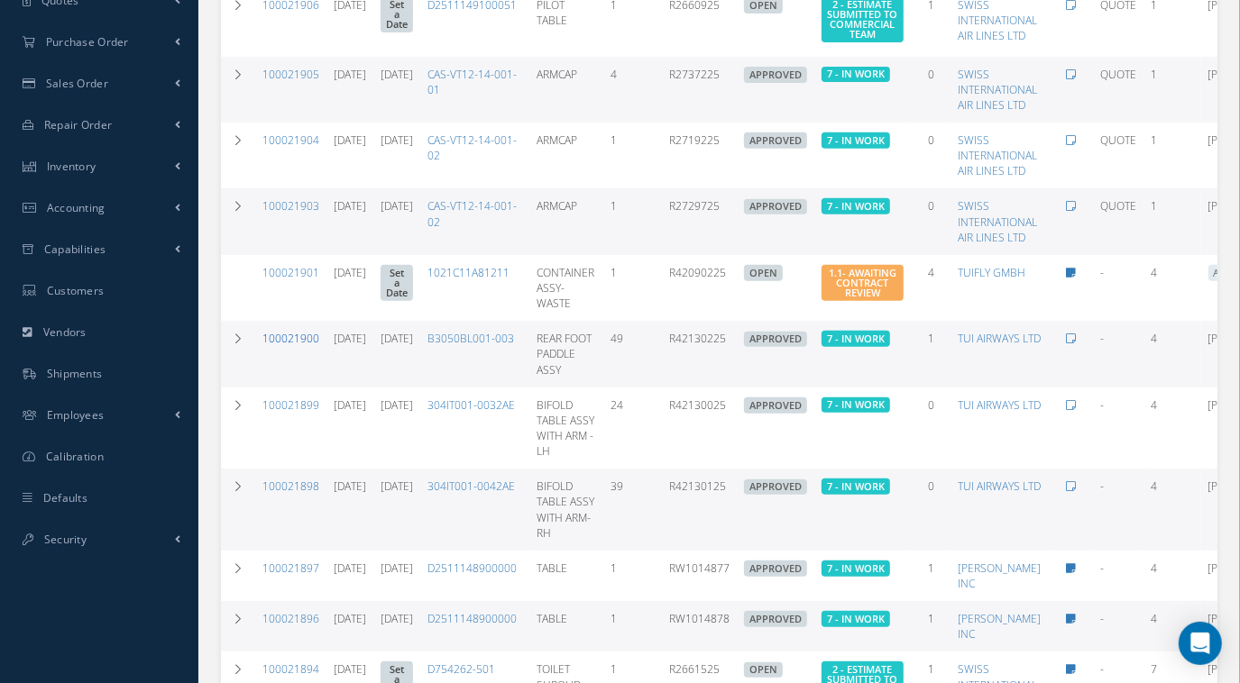
click at [300, 346] on link "100021900" at bounding box center [290, 338] width 57 height 15
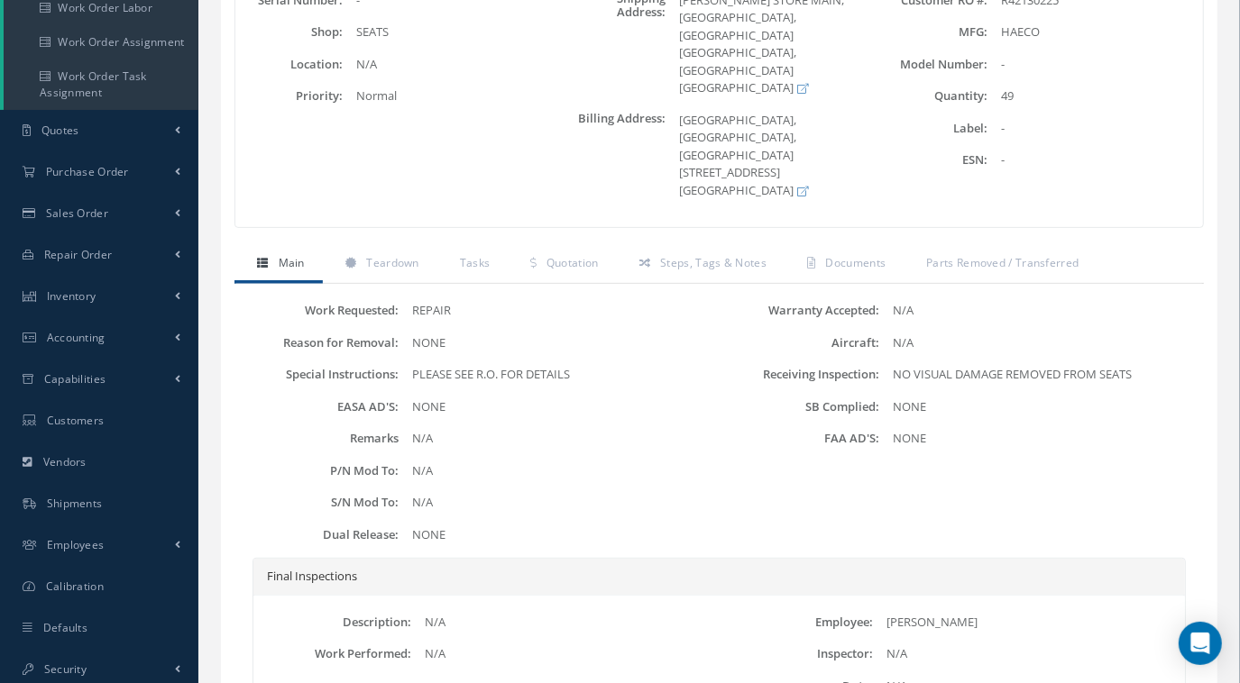
scroll to position [479, 0]
